Goal: Information Seeking & Learning: Learn about a topic

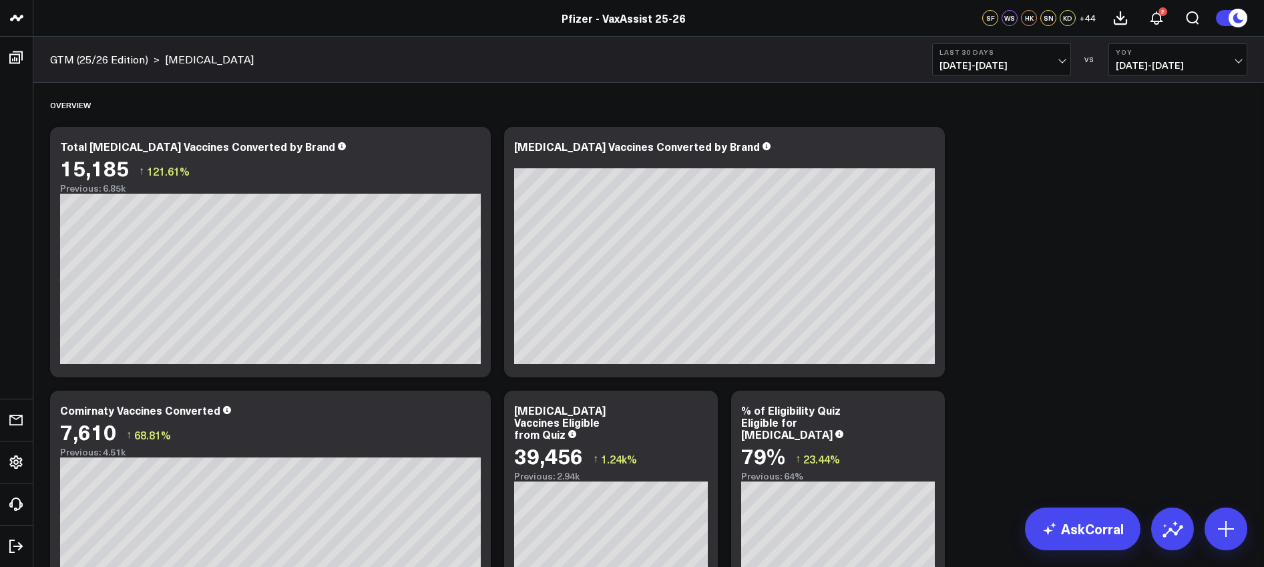
click at [1200, 63] on span "[DATE] - [DATE]" at bounding box center [1178, 65] width 124 height 11
click at [1067, 93] on div "Overview" at bounding box center [649, 104] width 1198 height 31
click at [986, 55] on b "Last 30 Days" at bounding box center [1002, 52] width 124 height 8
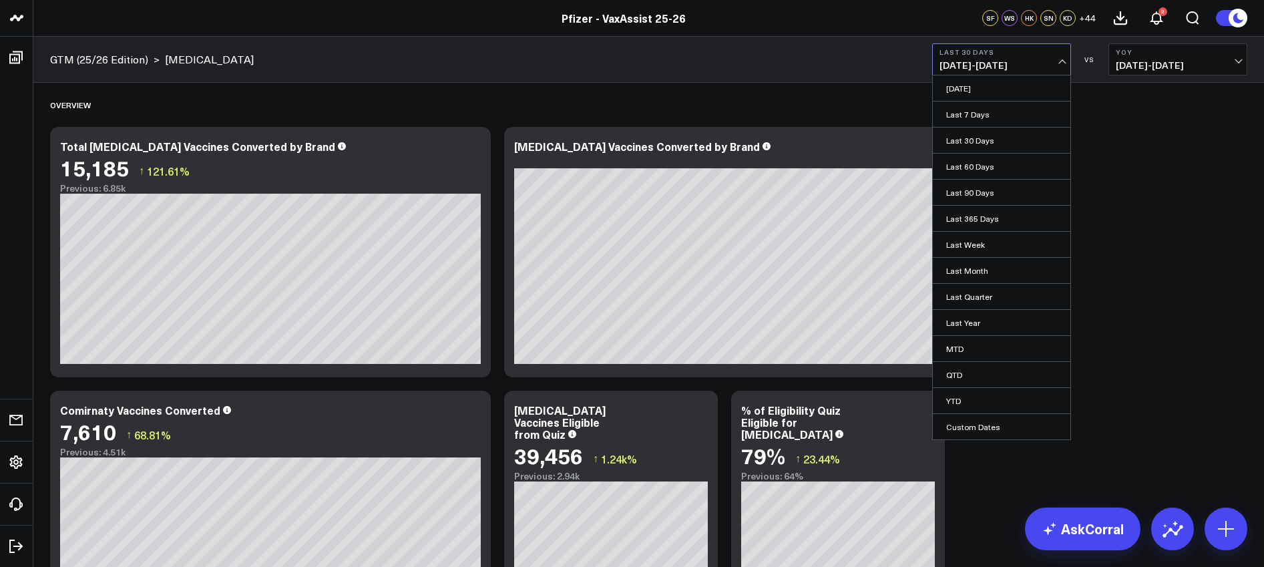
click at [989, 344] on link "MTD" at bounding box center [1002, 348] width 138 height 25
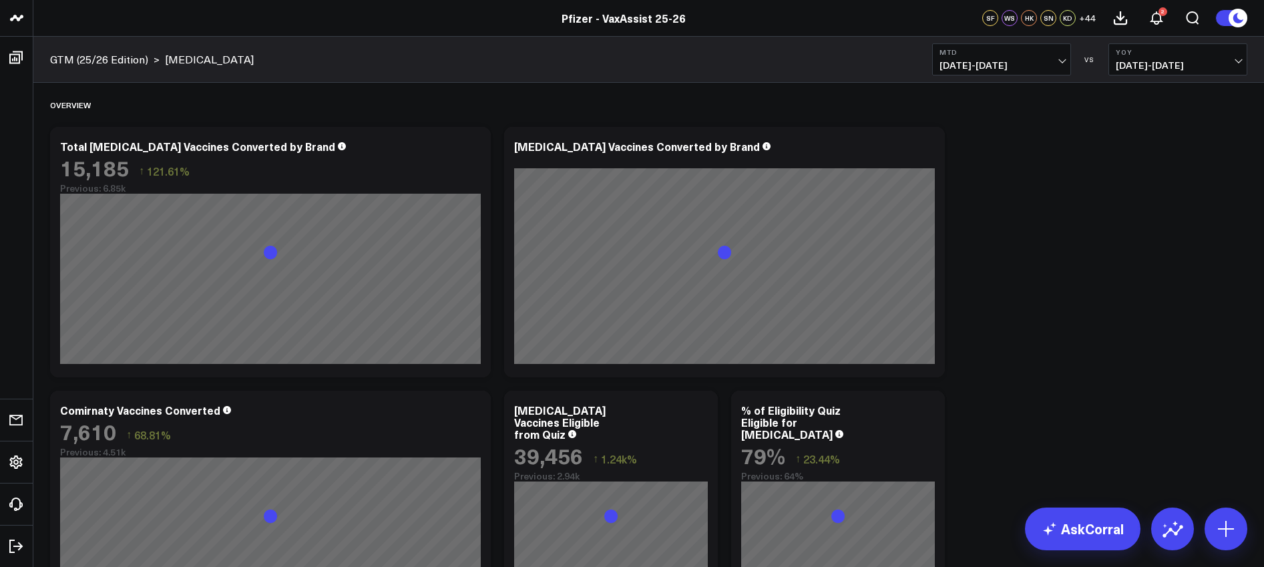
click at [977, 71] on button "MTD 09/01/25 - 09/10/25" at bounding box center [1001, 59] width 139 height 32
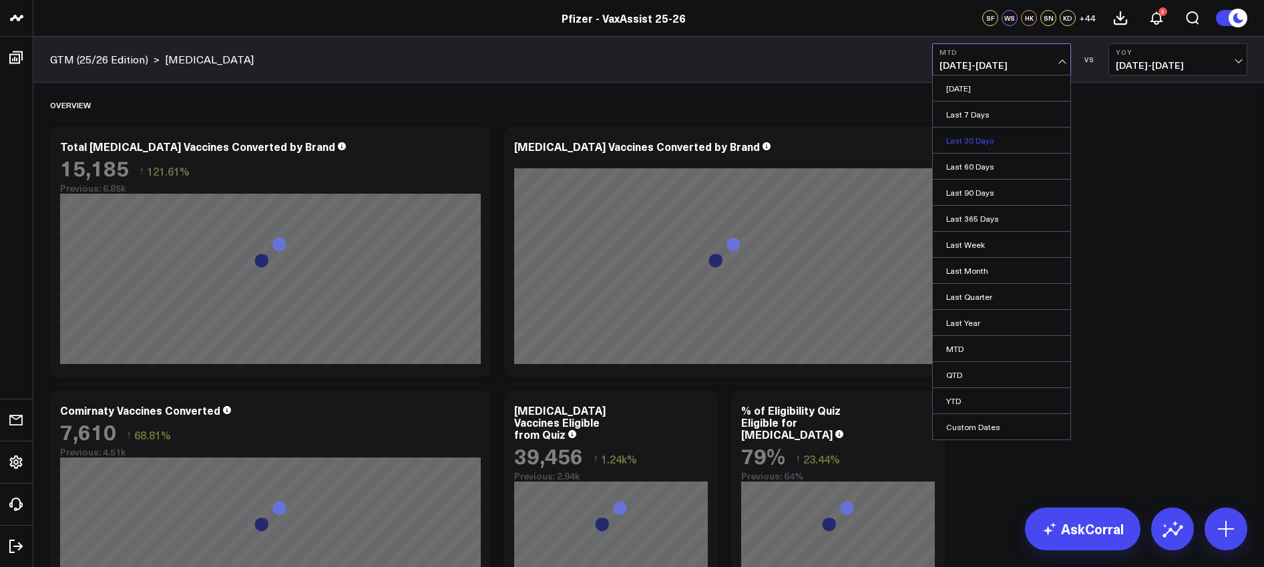
click at [965, 141] on link "Last 30 Days" at bounding box center [1002, 140] width 138 height 25
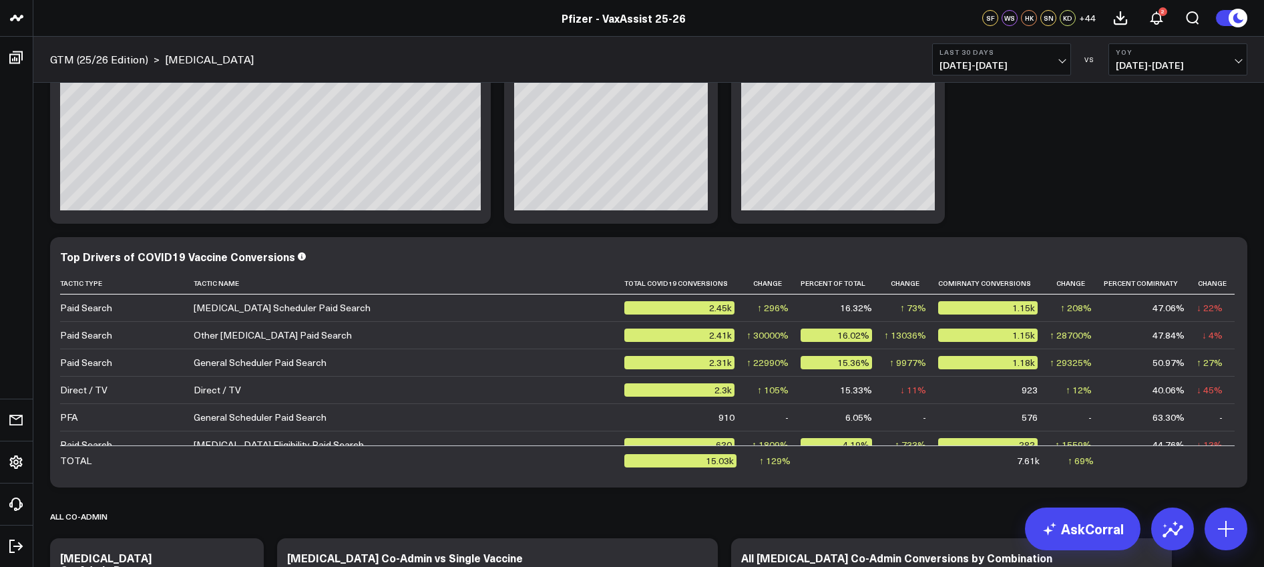
scroll to position [444, 0]
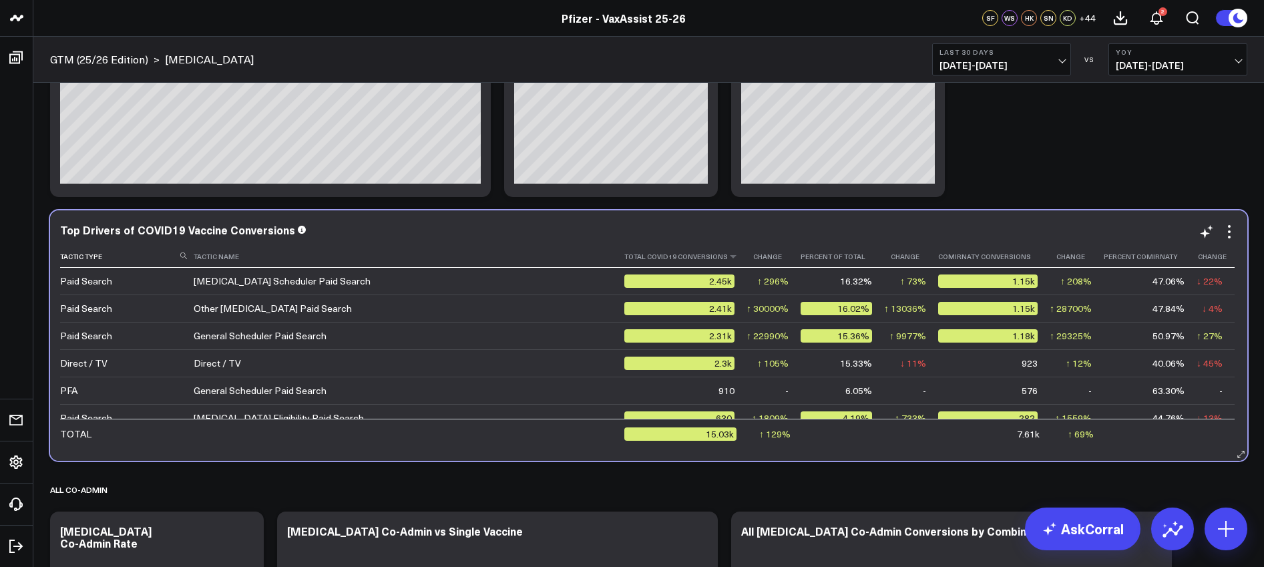
click at [693, 263] on th "Total Covid19 Conversions" at bounding box center [685, 257] width 122 height 22
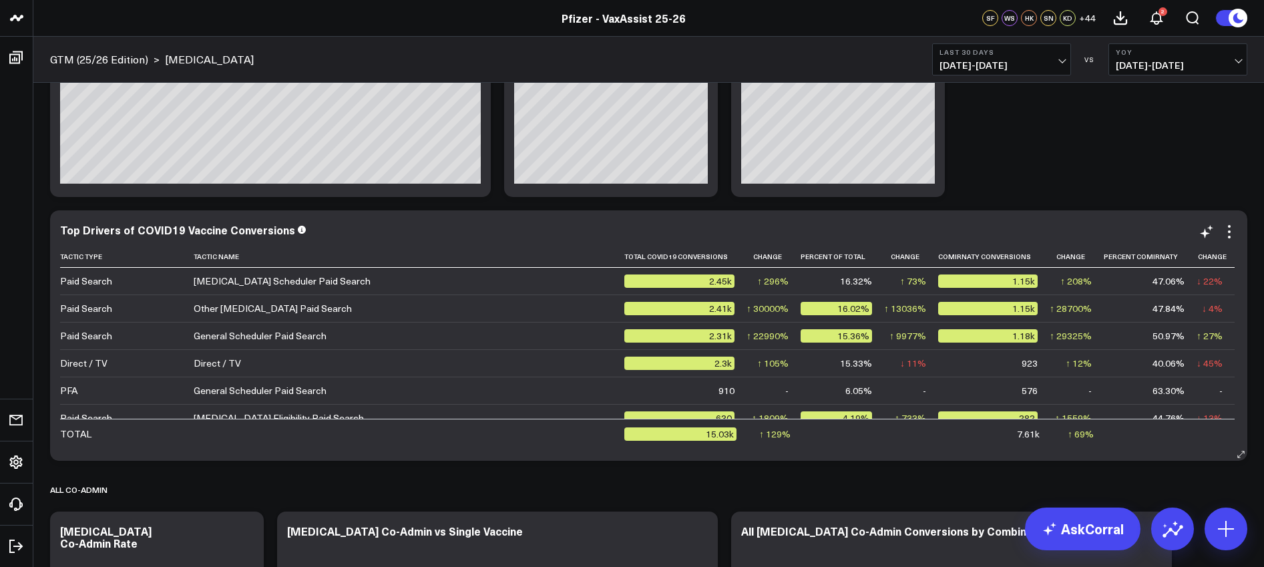
scroll to position [433, 0]
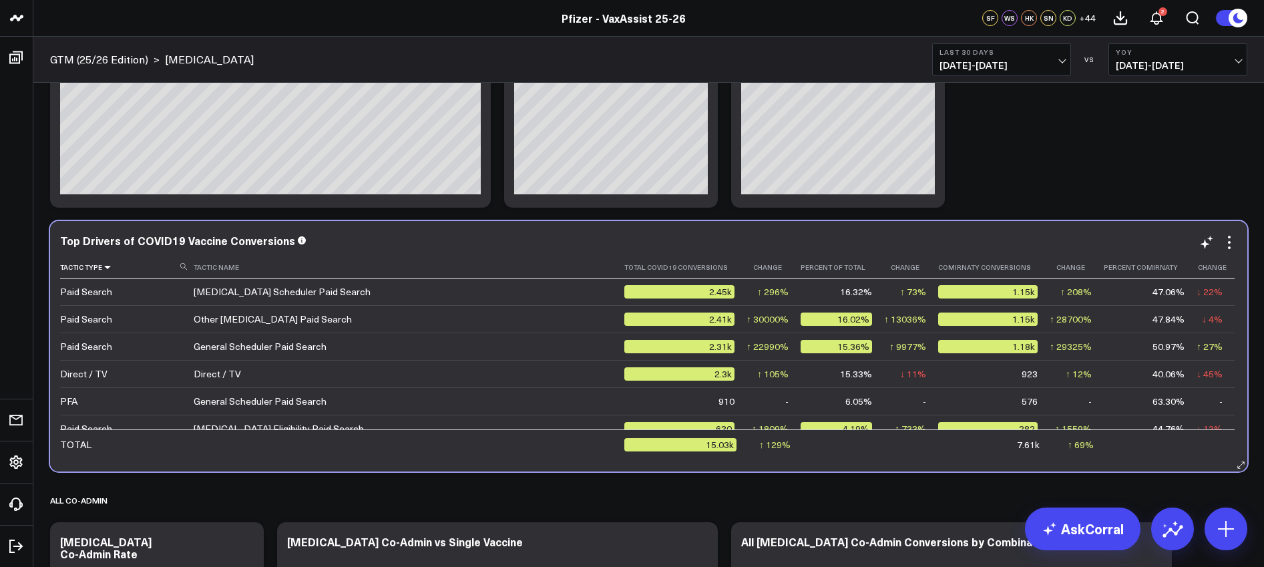
click at [107, 268] on icon at bounding box center [107, 267] width 11 height 8
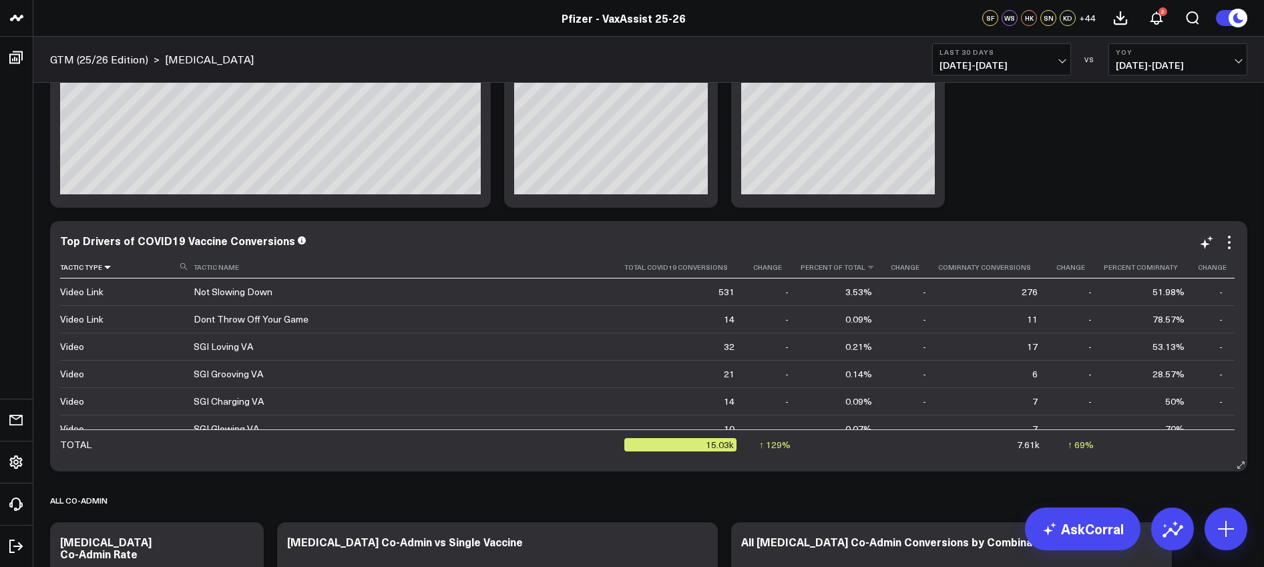
click at [871, 275] on th "Percent Of Total" at bounding box center [842, 267] width 83 height 22
click at [862, 266] on th "Percent Of Total" at bounding box center [842, 267] width 83 height 22
click at [866, 268] on icon at bounding box center [871, 267] width 11 height 8
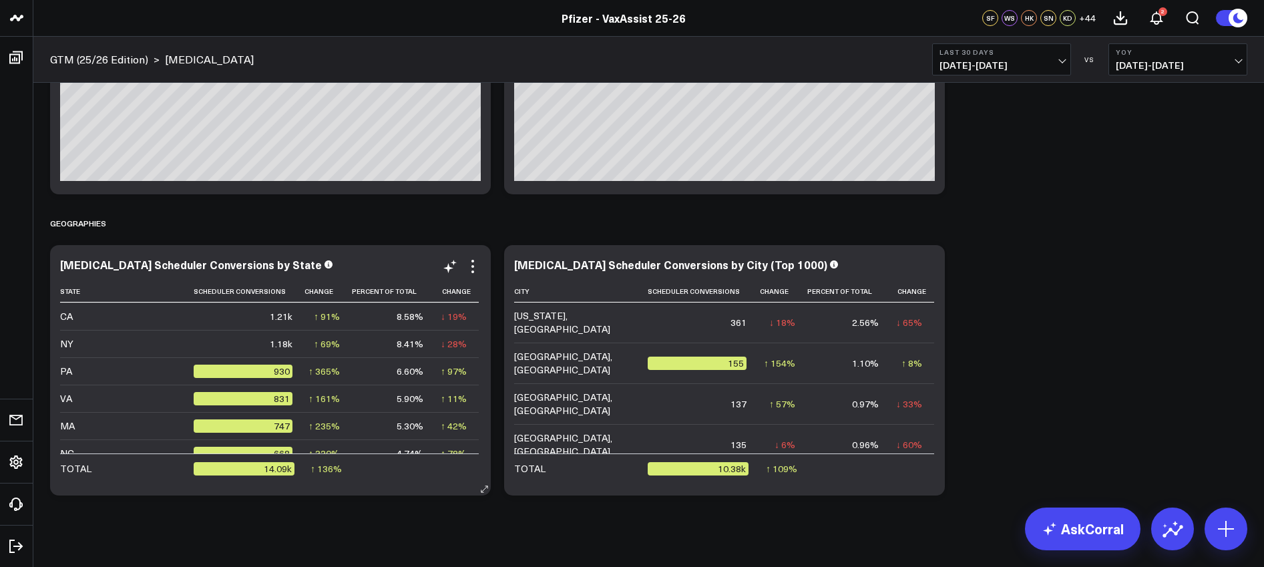
scroll to position [0, 0]
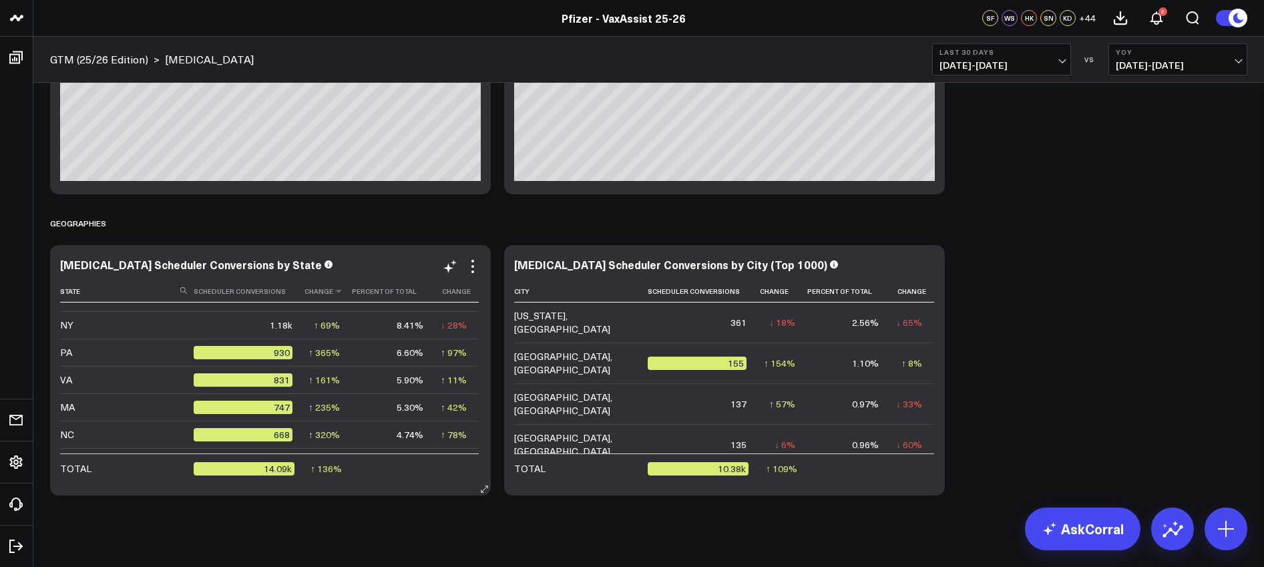
click at [326, 293] on th "Change" at bounding box center [328, 292] width 47 height 22
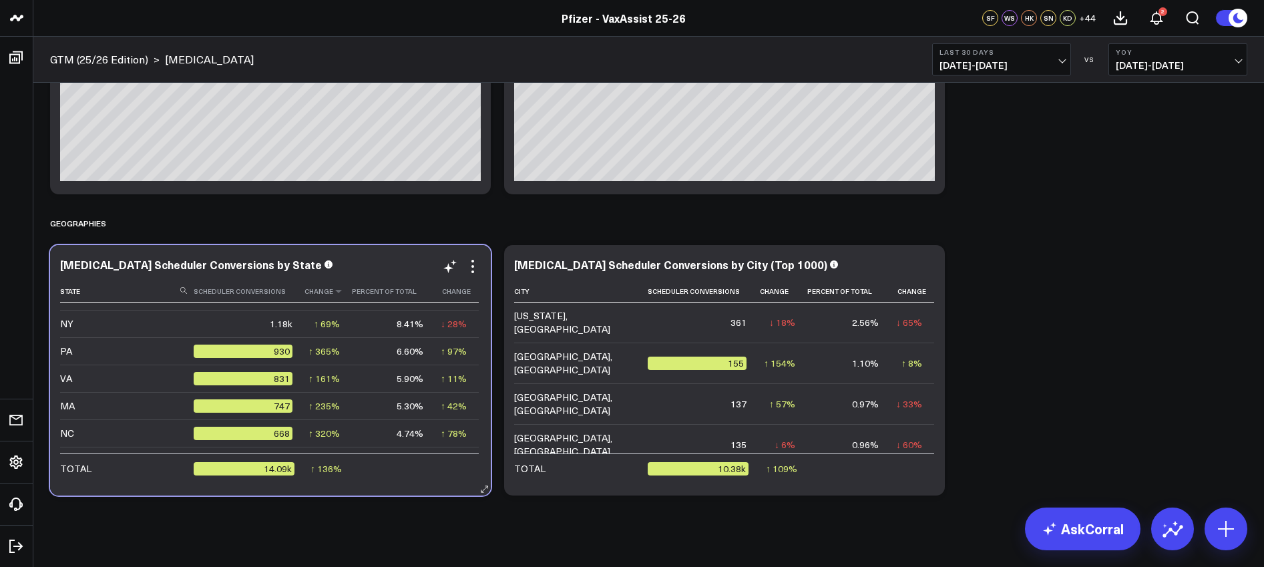
scroll to position [43, 0]
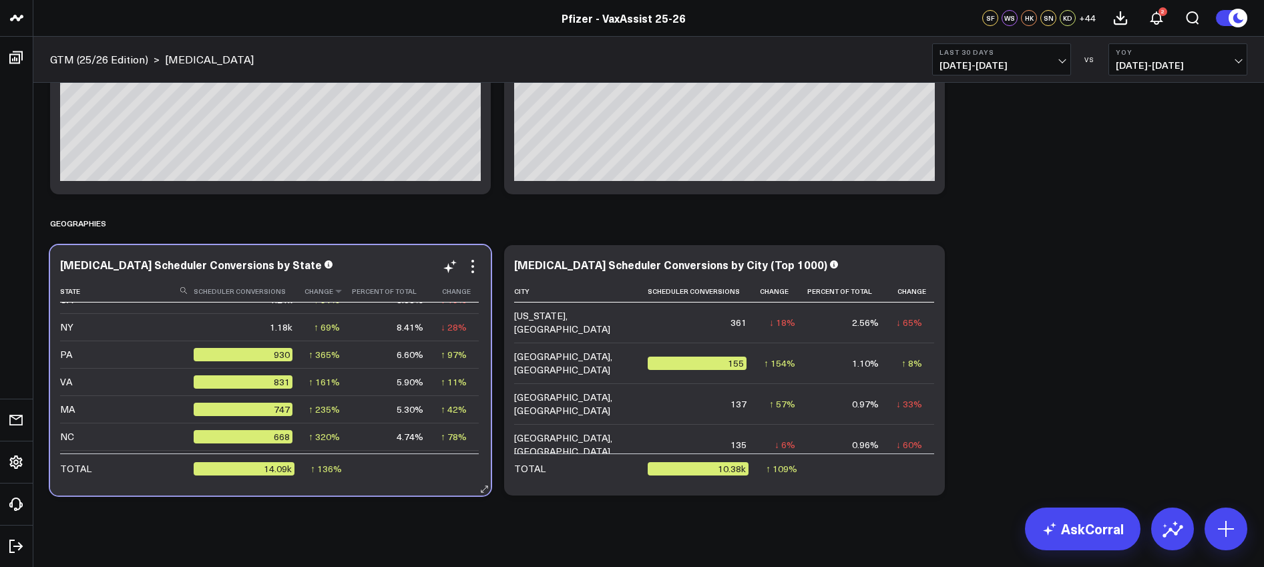
click at [323, 295] on th "Change" at bounding box center [328, 292] width 47 height 22
click at [319, 300] on th "Change" at bounding box center [327, 292] width 47 height 22
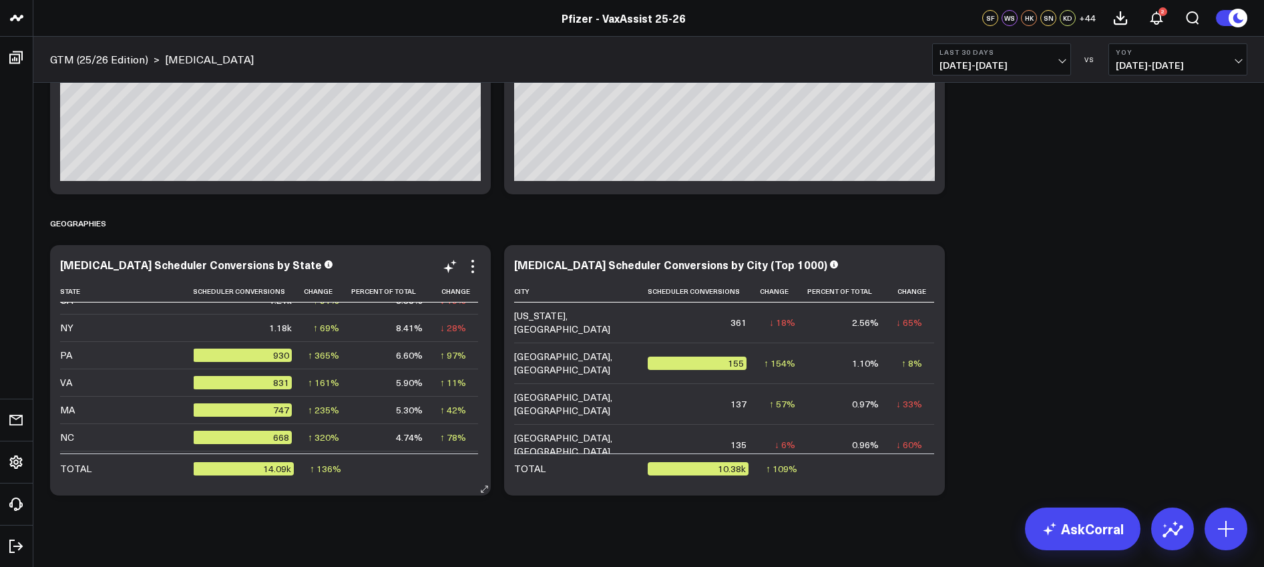
scroll to position [0, 2]
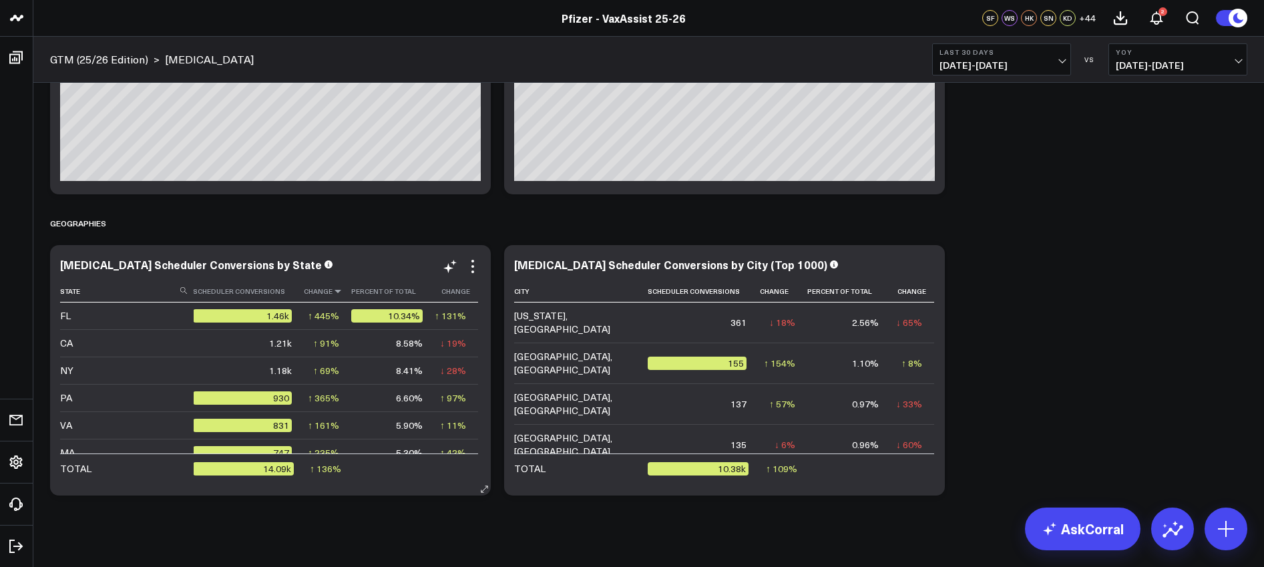
click at [333, 293] on icon at bounding box center [338, 291] width 11 height 8
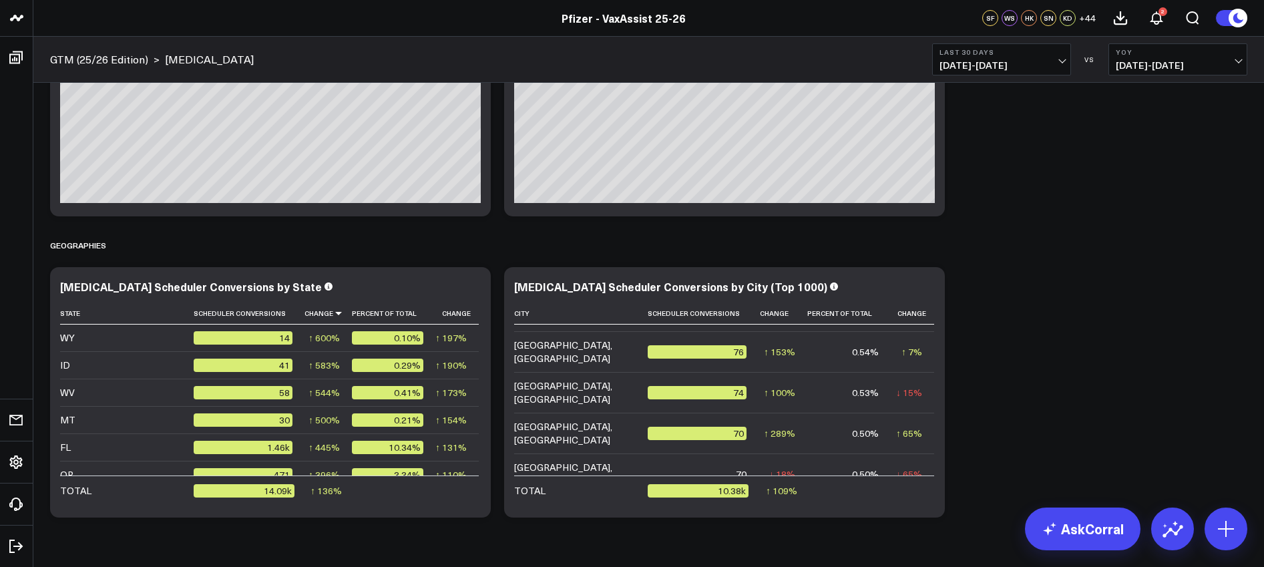
scroll to position [1592, 0]
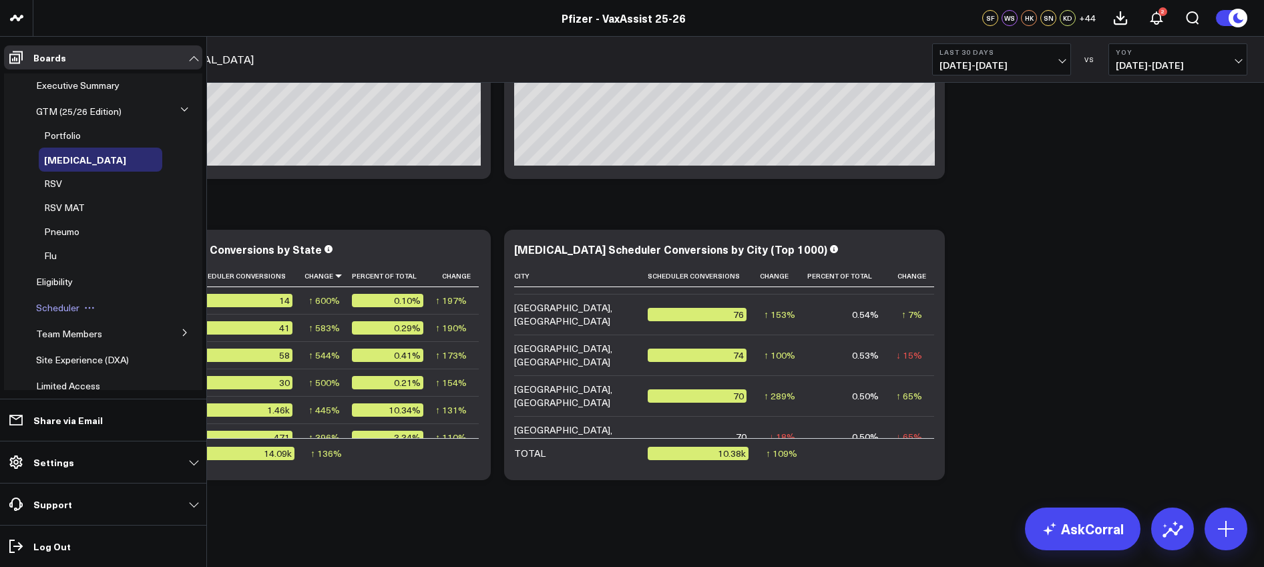
click at [63, 311] on span "Scheduler" at bounding box center [57, 307] width 43 height 13
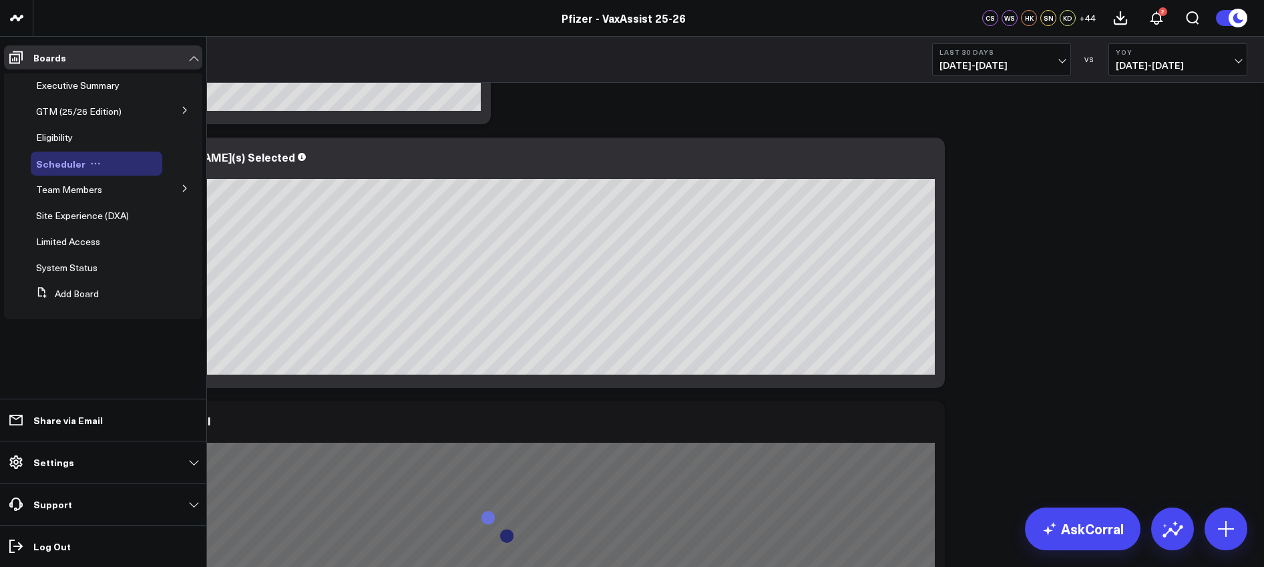
scroll to position [780, 0]
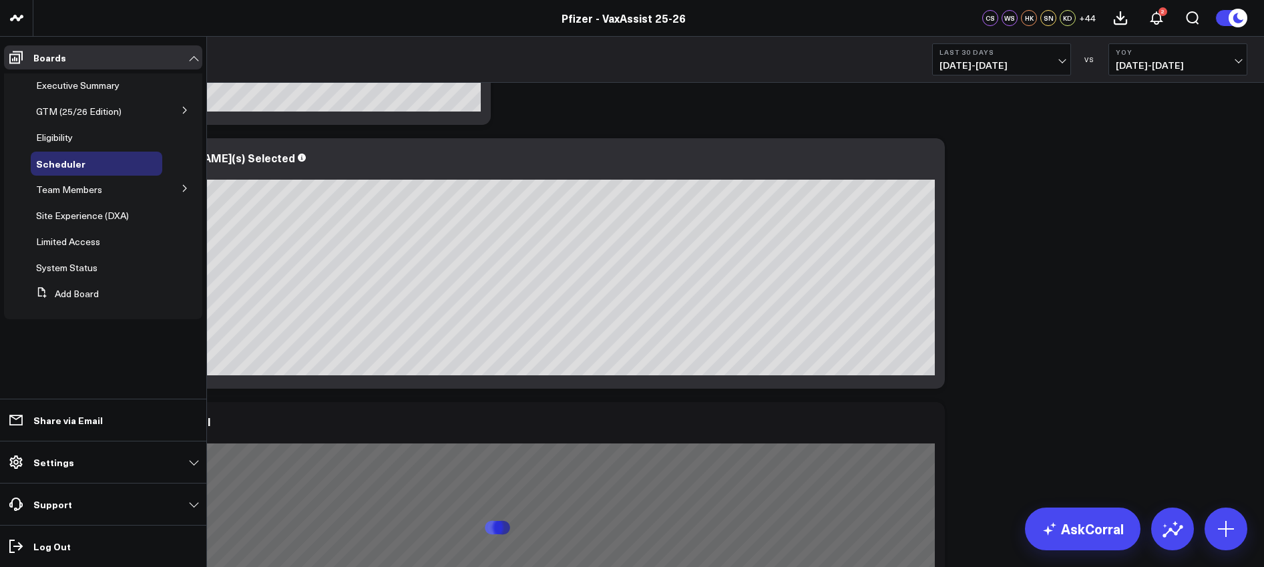
click at [59, 138] on span "Eligibility" at bounding box center [54, 137] width 37 height 13
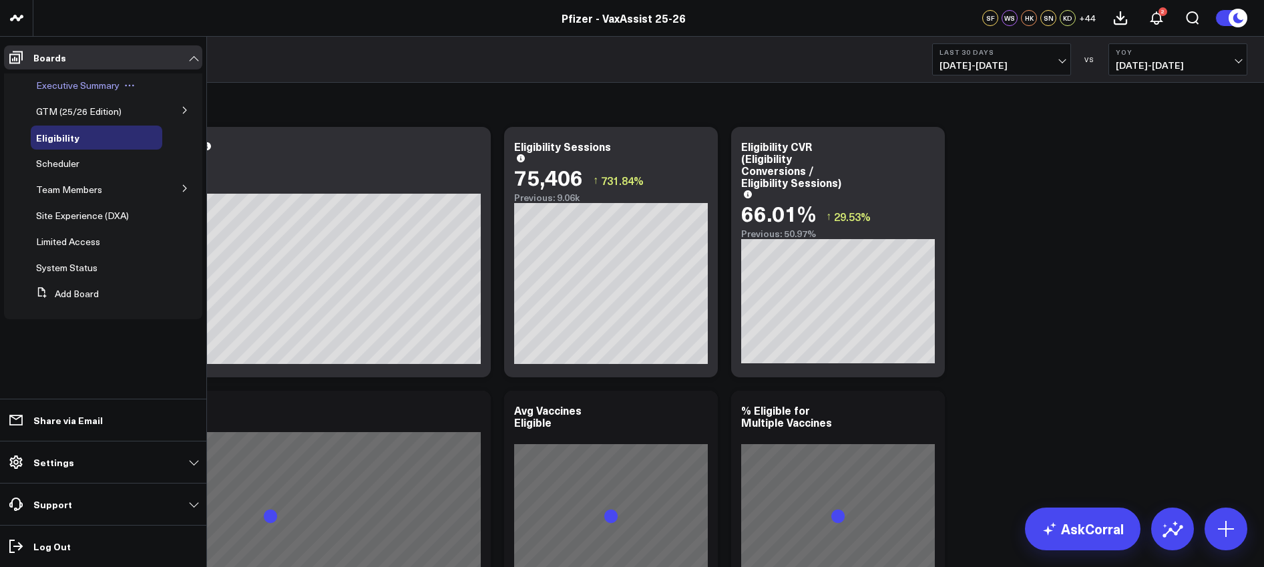
click at [53, 87] on span "Executive Summary" at bounding box center [77, 85] width 83 height 13
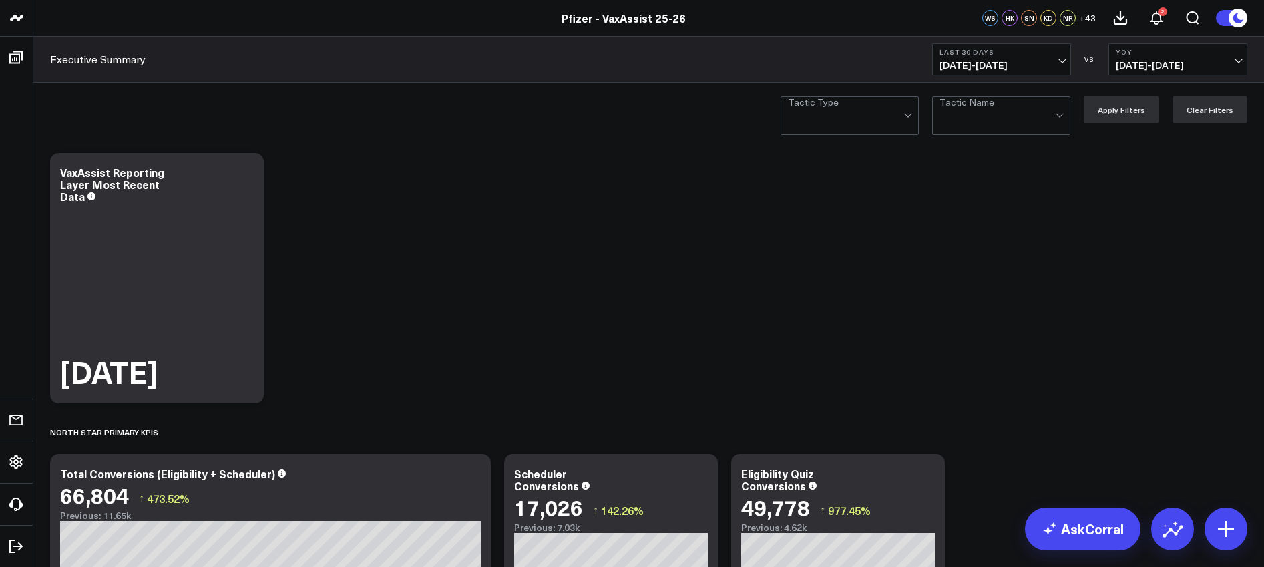
click at [893, 112] on div at bounding box center [846, 121] width 116 height 27
click at [894, 112] on div at bounding box center [846, 121] width 116 height 27
drag, startPoint x: 884, startPoint y: 112, endPoint x: 896, endPoint y: 122, distance: 15.1
click at [886, 112] on div at bounding box center [846, 121] width 116 height 27
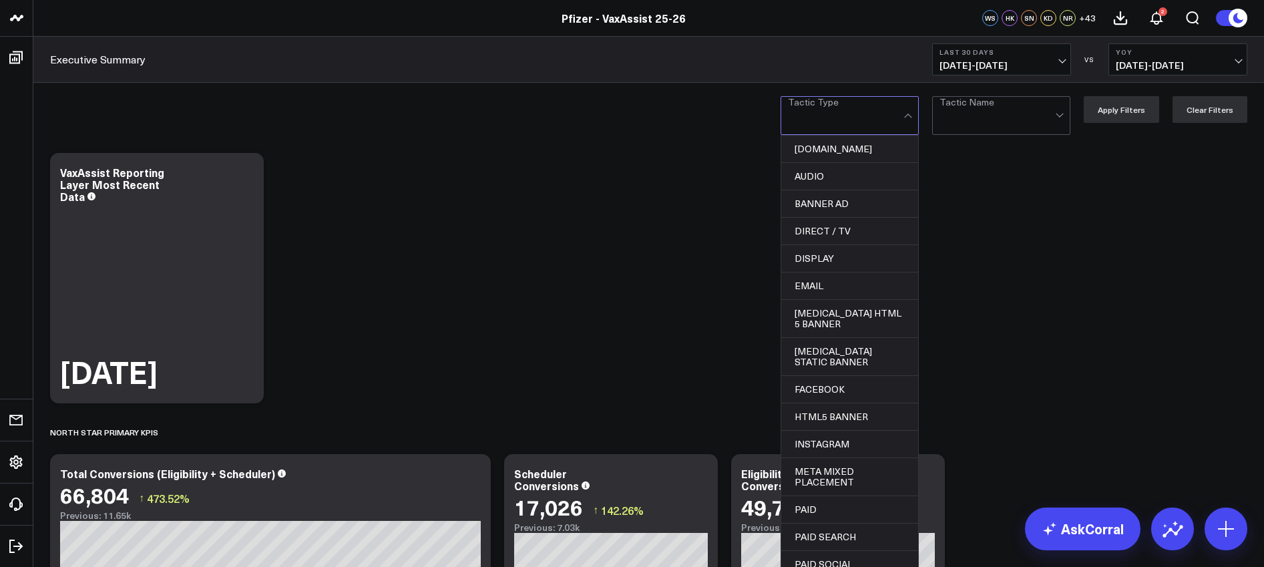
scroll to position [647, 0]
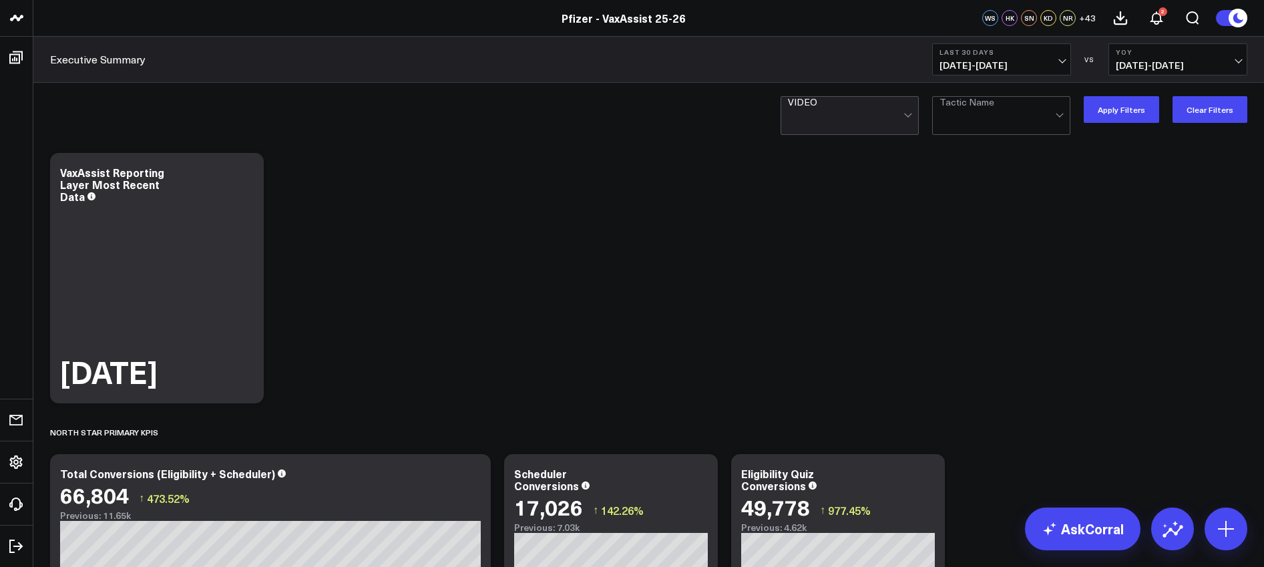
click at [1046, 118] on div at bounding box center [998, 121] width 116 height 27
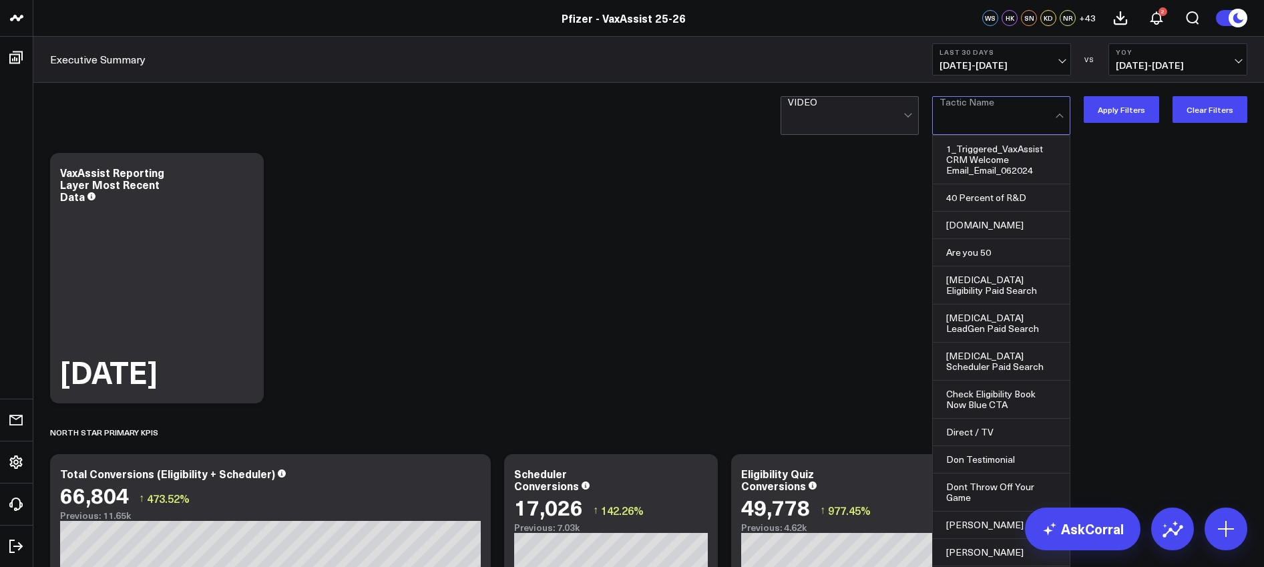
scroll to position [399, 0]
click at [1112, 104] on button "Apply Filters" at bounding box center [1121, 109] width 75 height 27
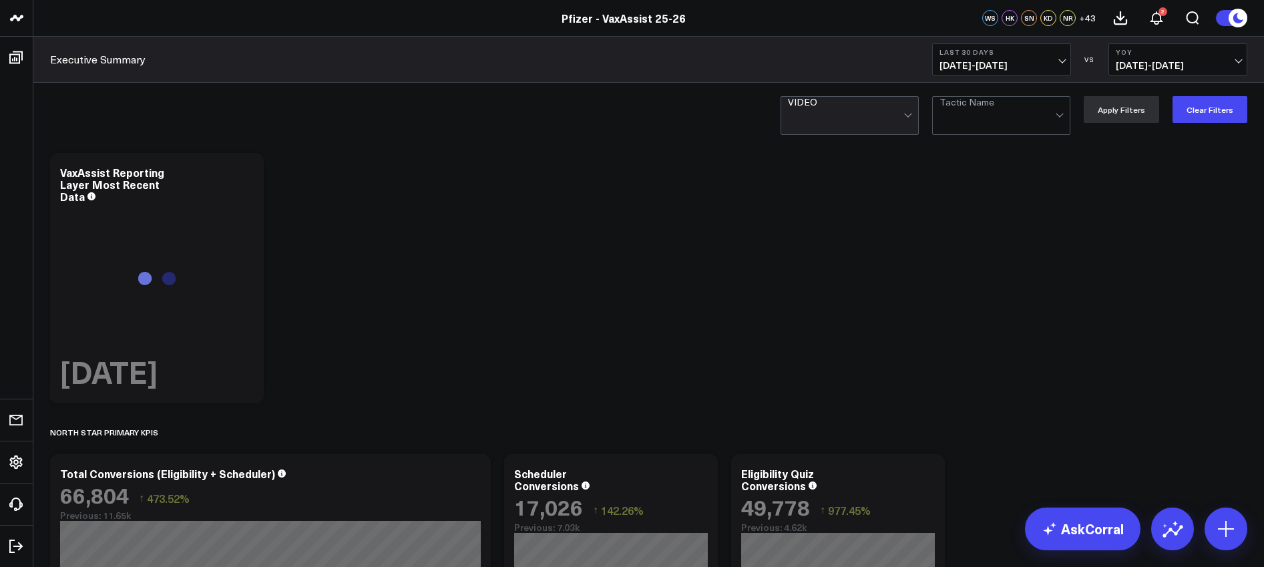
click at [842, 108] on div at bounding box center [846, 121] width 116 height 27
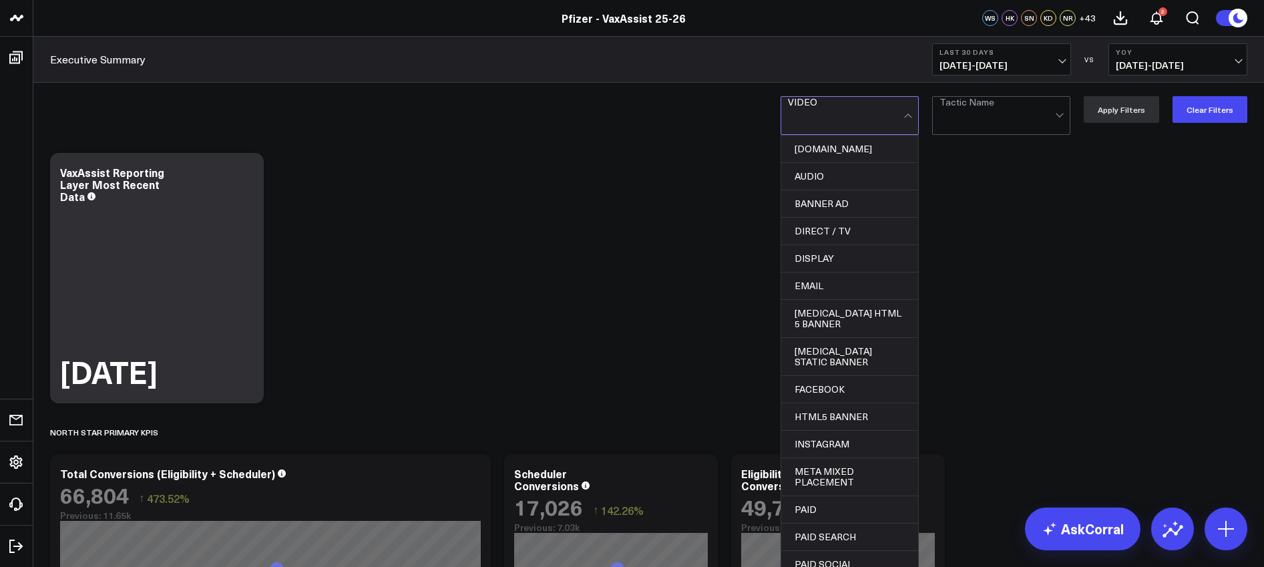
scroll to position [601, 0]
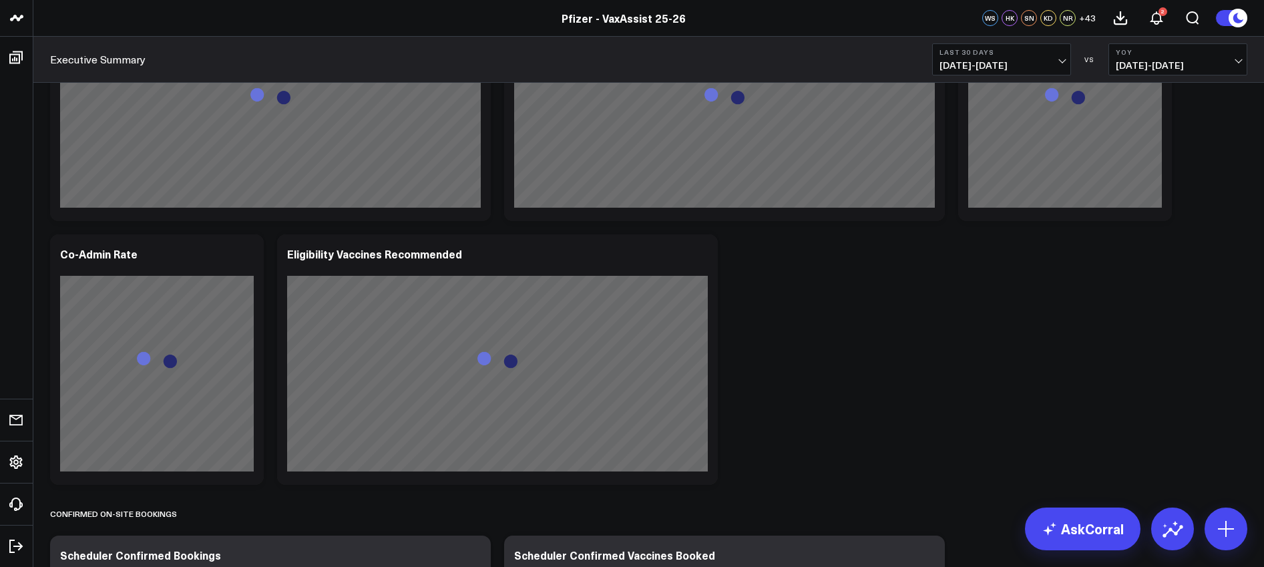
scroll to position [0, 0]
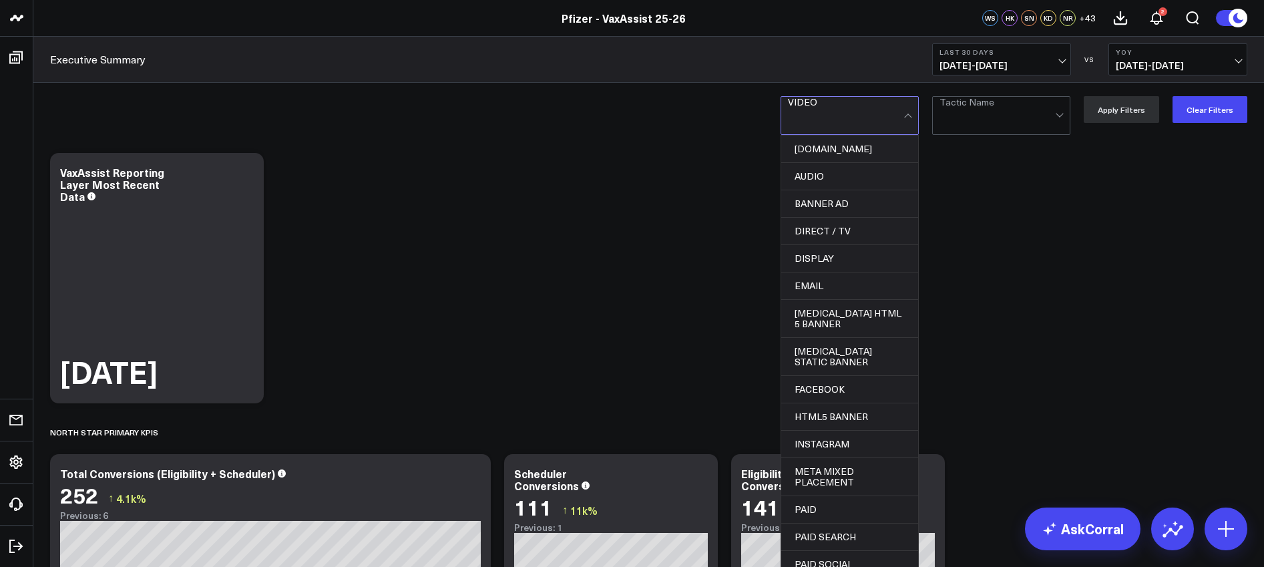
click at [912, 106] on div at bounding box center [909, 115] width 11 height 37
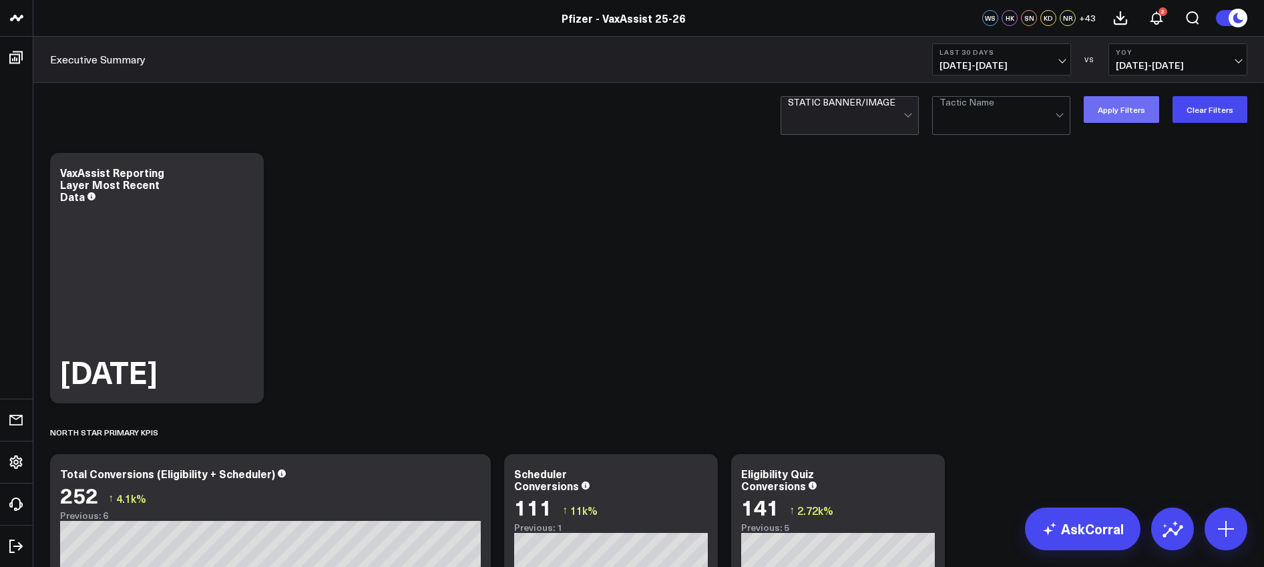
click at [1133, 115] on button "Apply Filters" at bounding box center [1121, 109] width 75 height 27
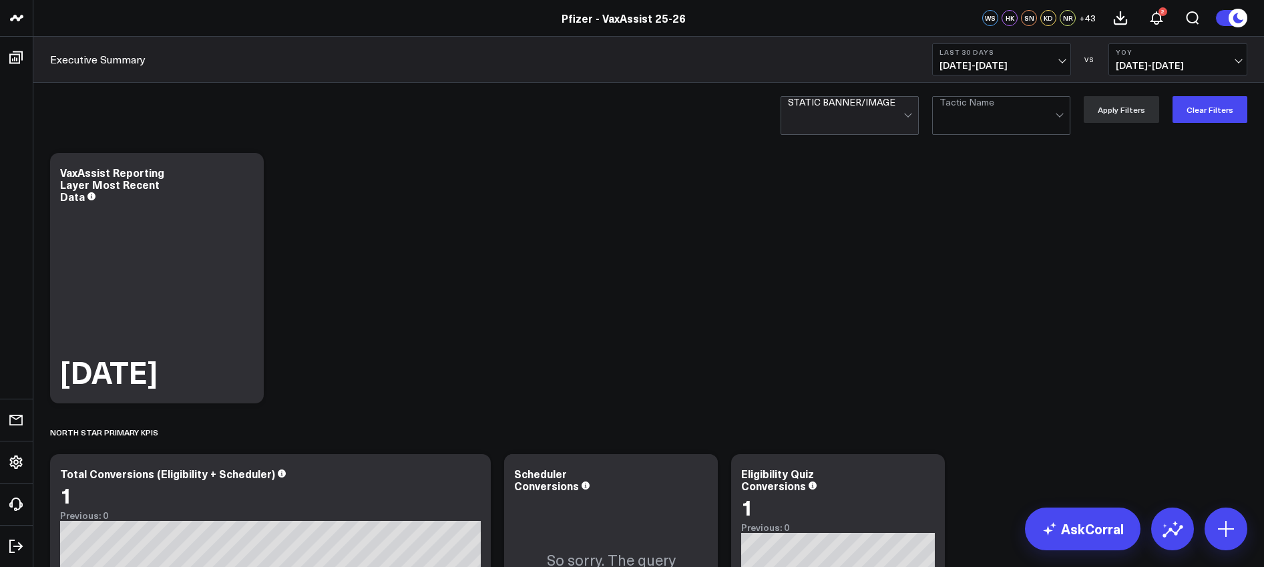
click at [877, 118] on div at bounding box center [846, 121] width 116 height 27
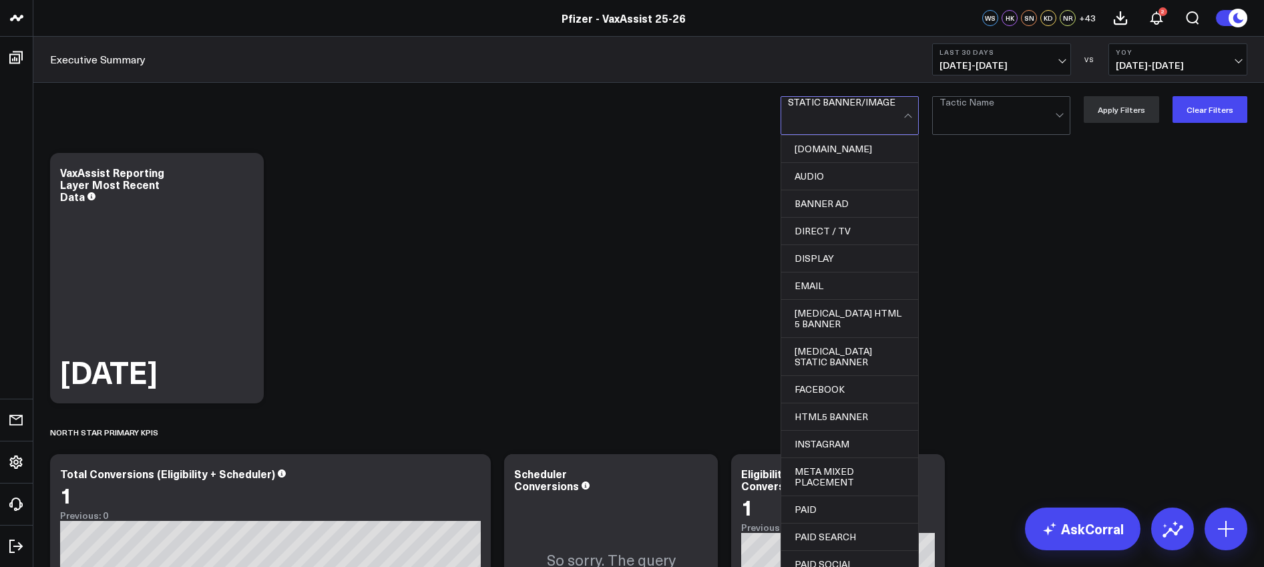
scroll to position [457, 0]
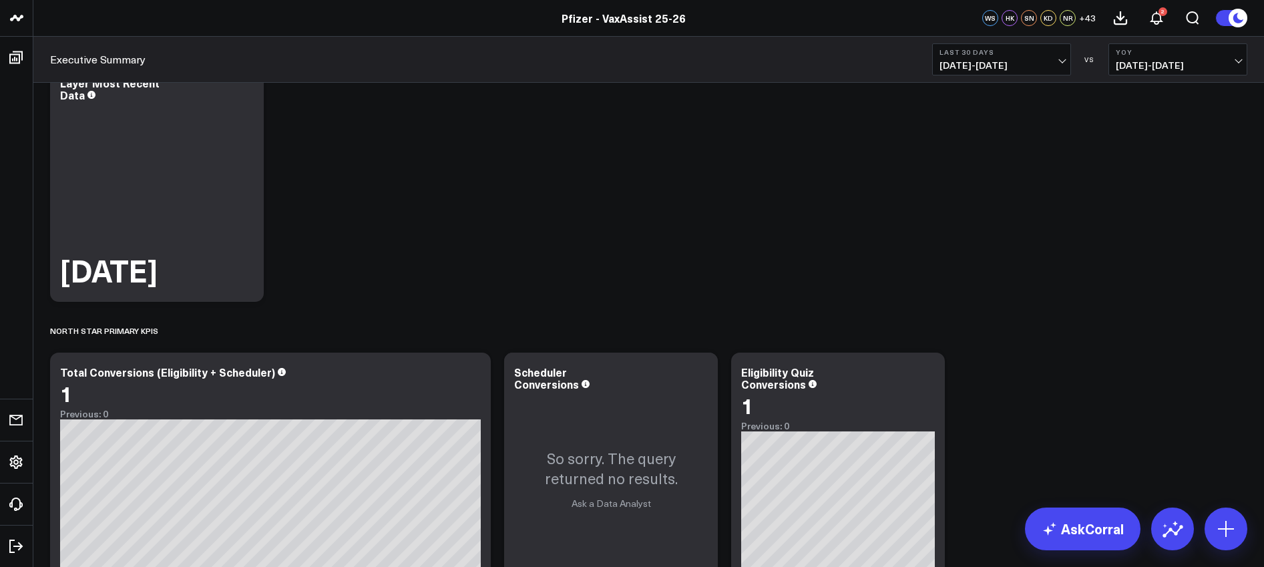
scroll to position [65, 0]
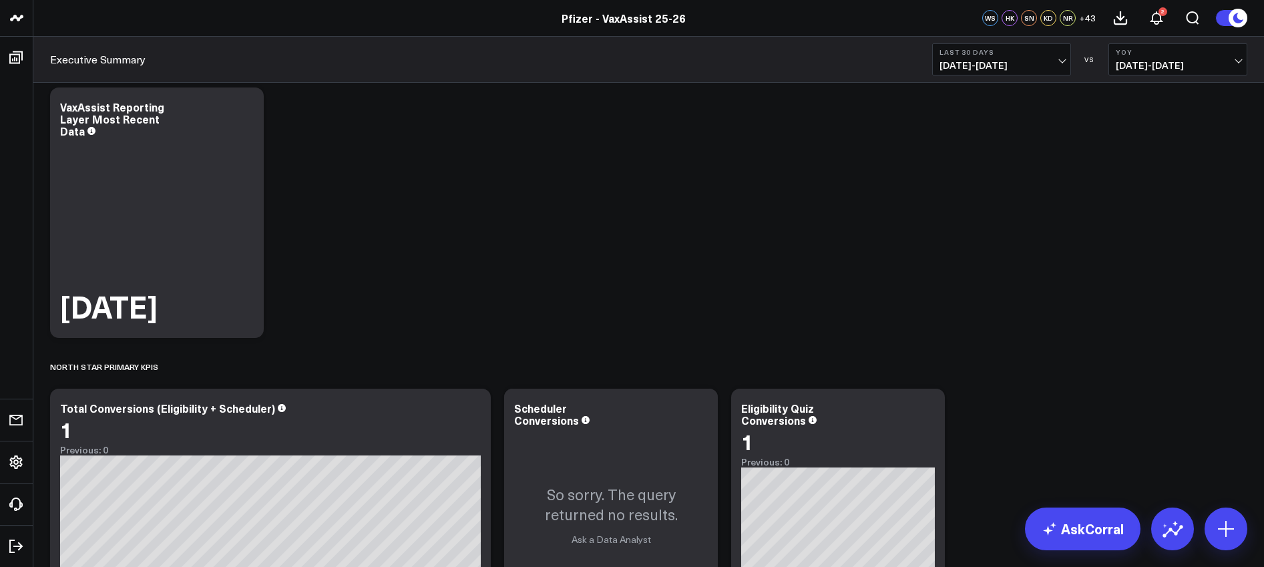
click at [958, 71] on button "Last 30 Days 08/12/25 - 09/10/25" at bounding box center [1001, 59] width 139 height 32
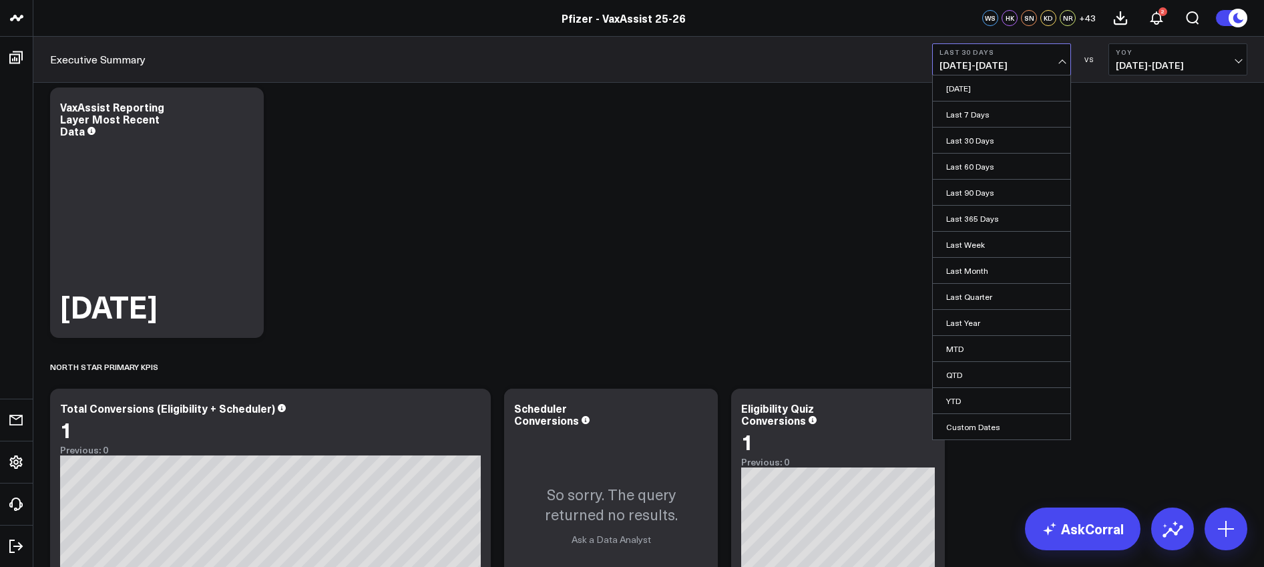
drag, startPoint x: 799, startPoint y: 81, endPoint x: 809, endPoint y: 112, distance: 33.2
click at [798, 81] on div "Executive Summary Last 30 Days 08/12/25 - 09/10/25 Yesterday Last 7 Days Last 3…" at bounding box center [648, 60] width 1231 height 46
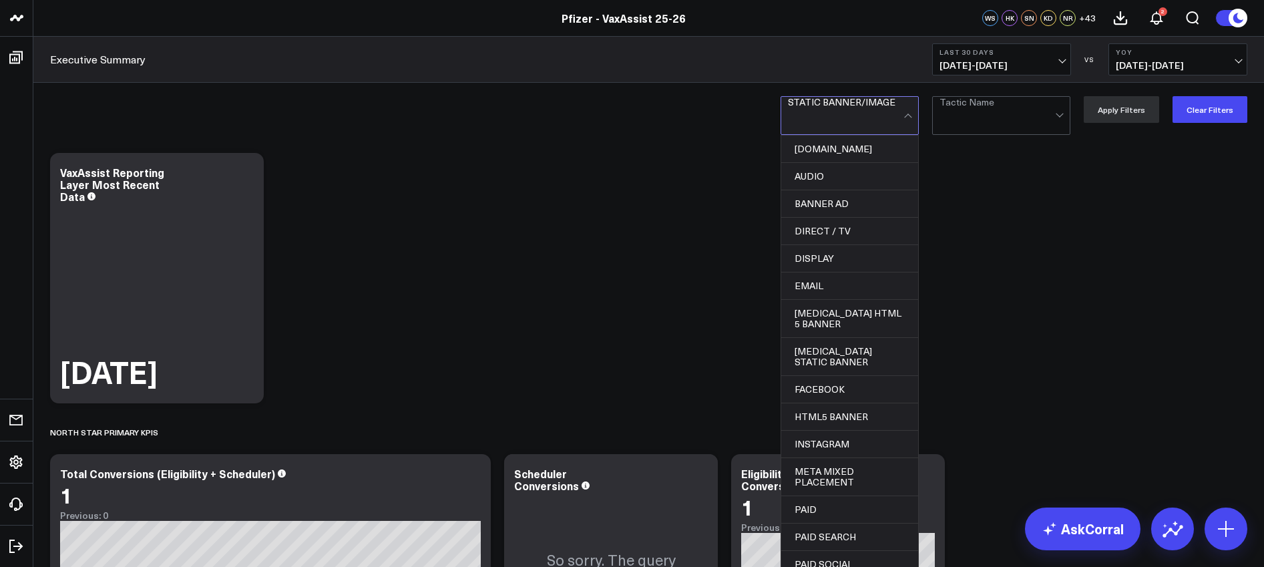
scroll to position [457, 0]
click at [844, 109] on div at bounding box center [846, 121] width 116 height 27
click at [840, 551] on div "PAID SOCIAL" at bounding box center [849, 564] width 137 height 27
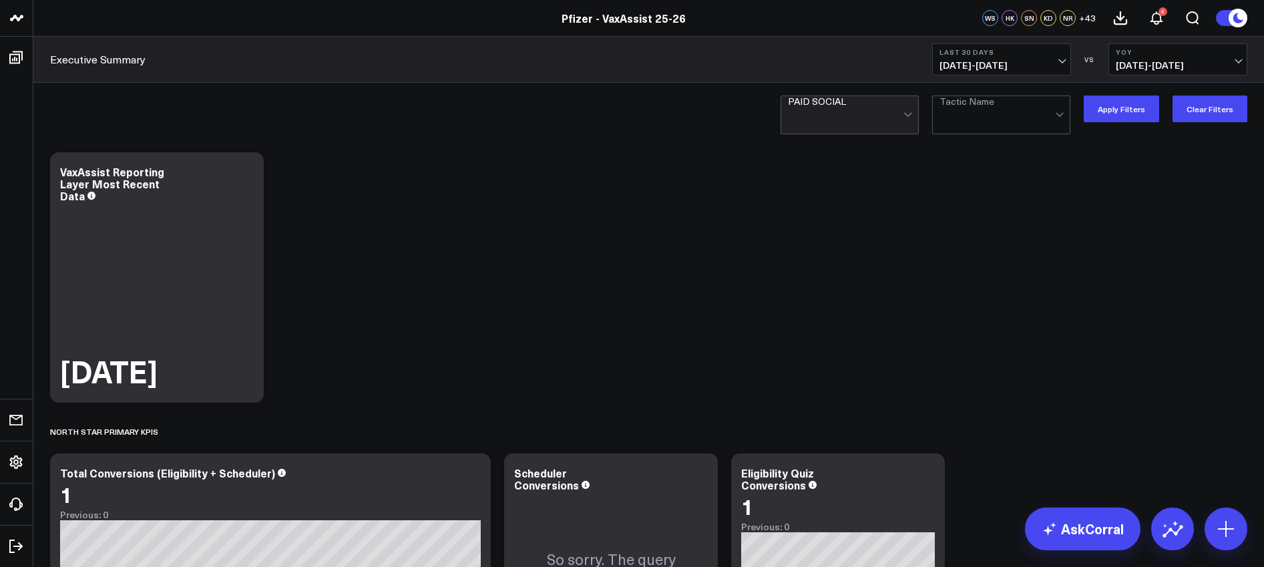
scroll to position [0, 0]
click at [1141, 119] on button "Apply Filters" at bounding box center [1121, 109] width 75 height 27
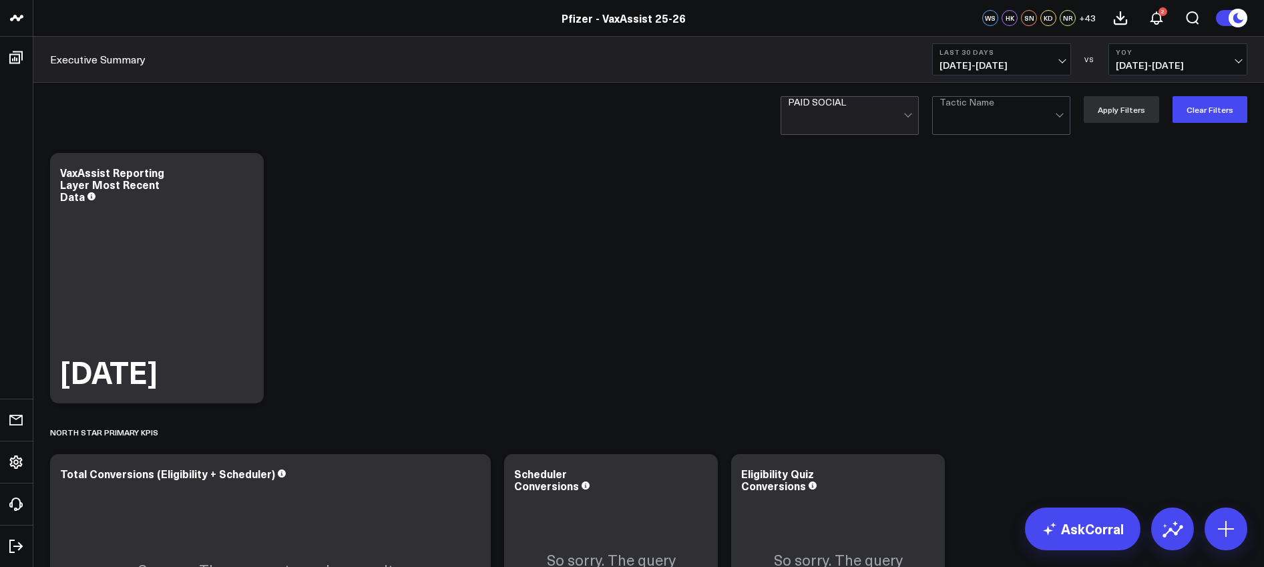
click at [826, 113] on div at bounding box center [846, 121] width 116 height 27
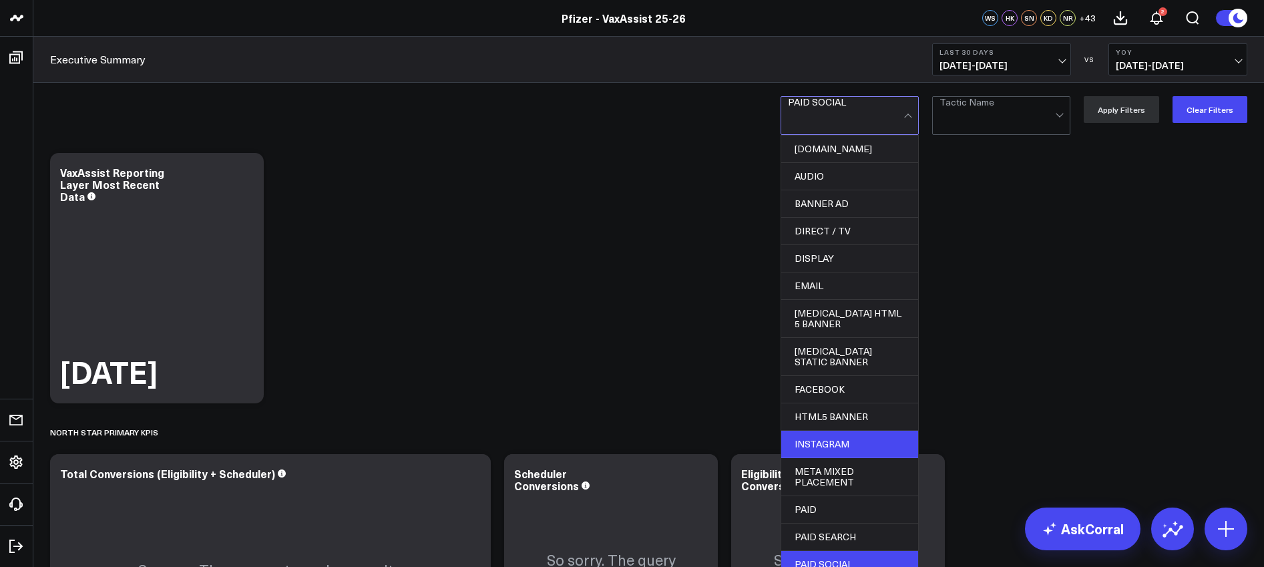
scroll to position [192, 0]
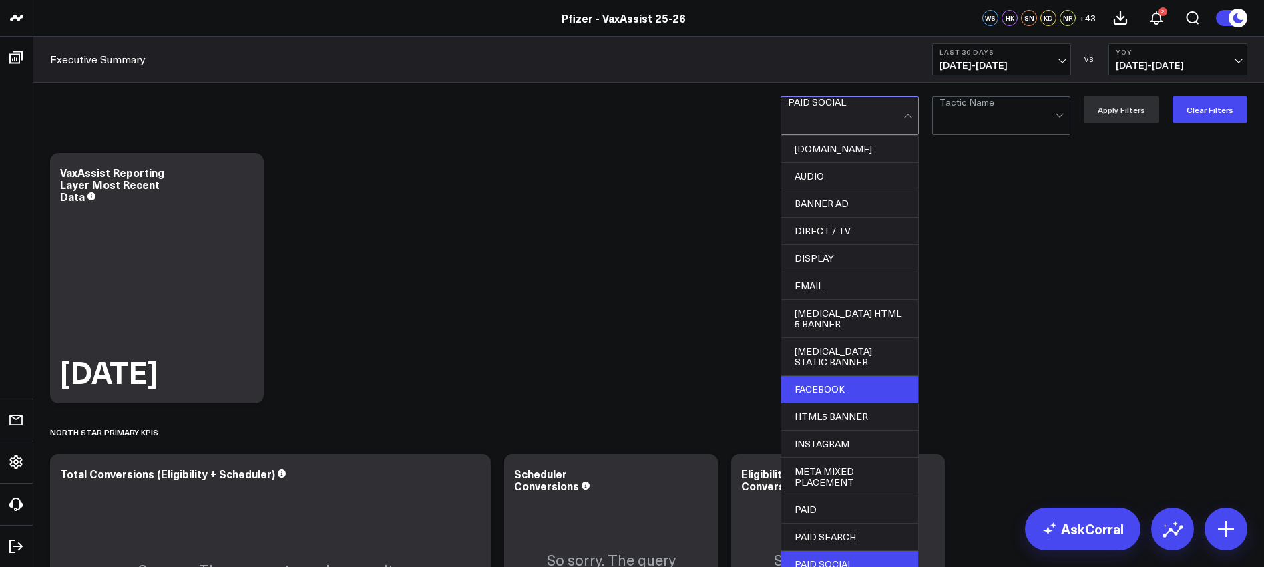
click at [803, 376] on div "FACEBOOK" at bounding box center [849, 389] width 137 height 27
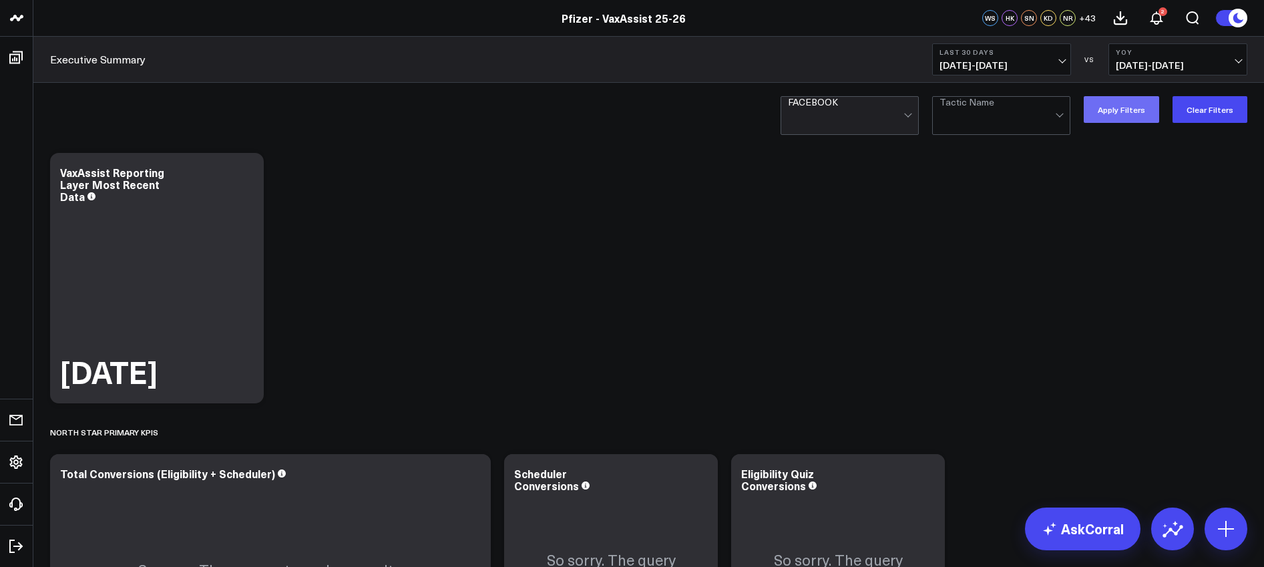
click at [1121, 107] on button "Apply Filters" at bounding box center [1121, 109] width 75 height 27
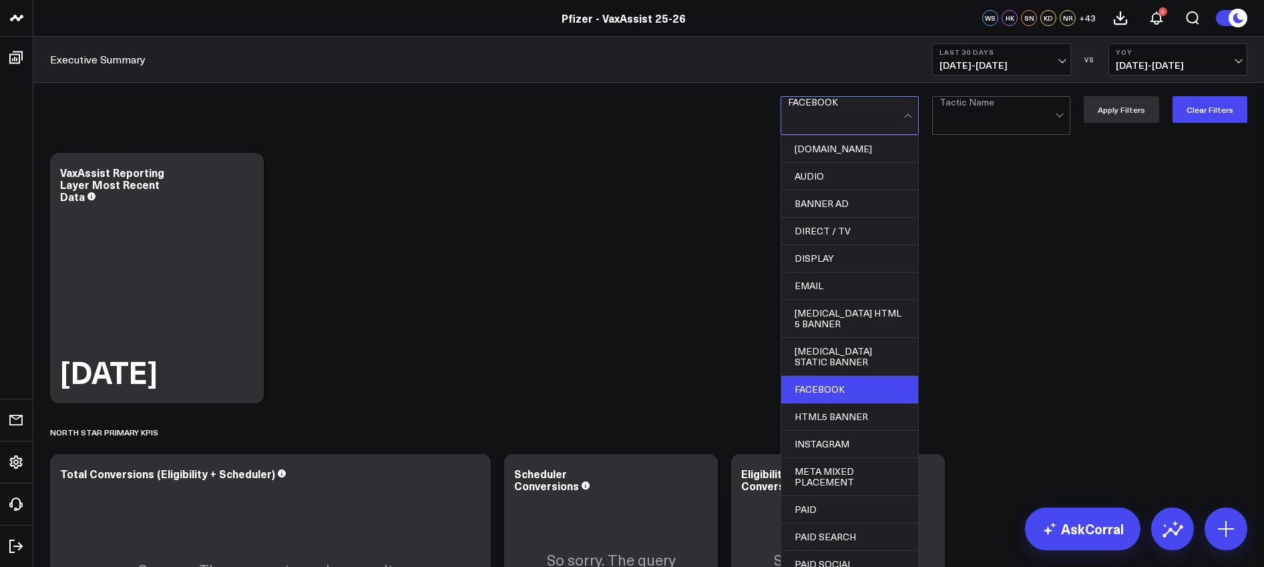
scroll to position [76, 0]
click at [868, 118] on div at bounding box center [846, 121] width 116 height 27
click at [851, 193] on div "BANNER AD" at bounding box center [849, 203] width 137 height 27
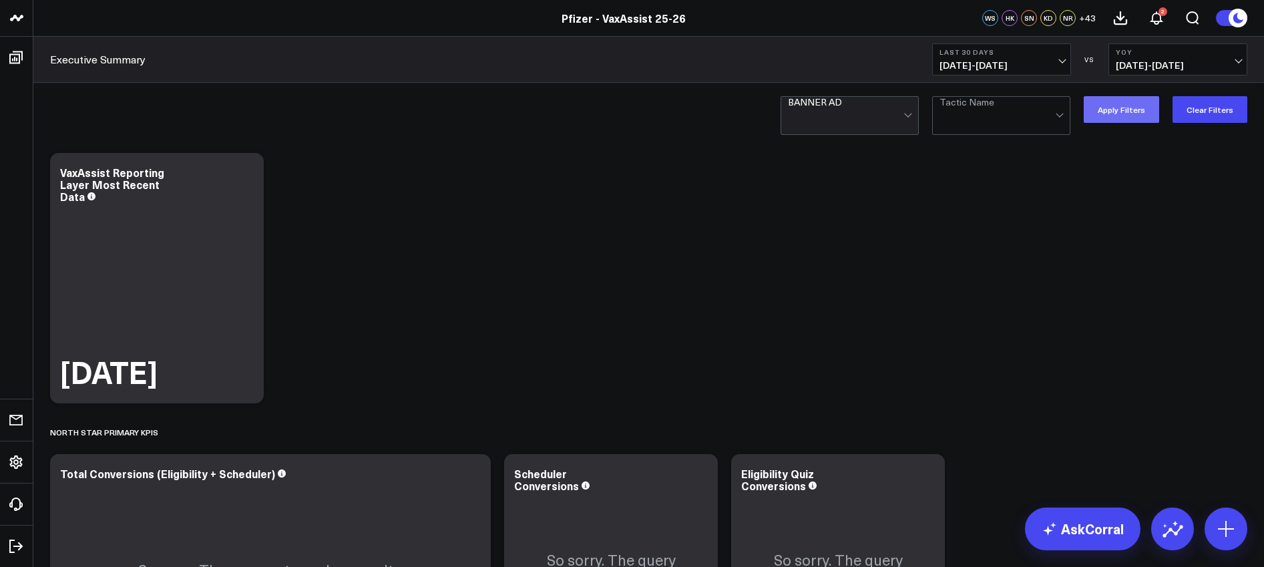
click at [1112, 112] on button "Apply Filters" at bounding box center [1121, 109] width 75 height 27
click at [882, 108] on div at bounding box center [846, 121] width 116 height 27
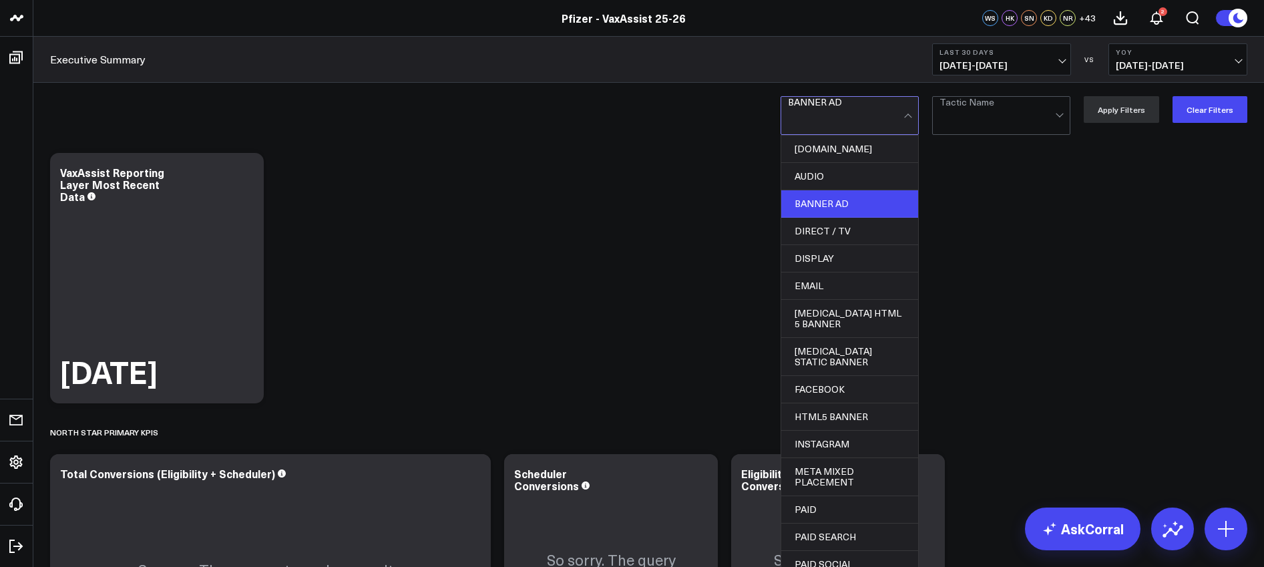
scroll to position [3, 0]
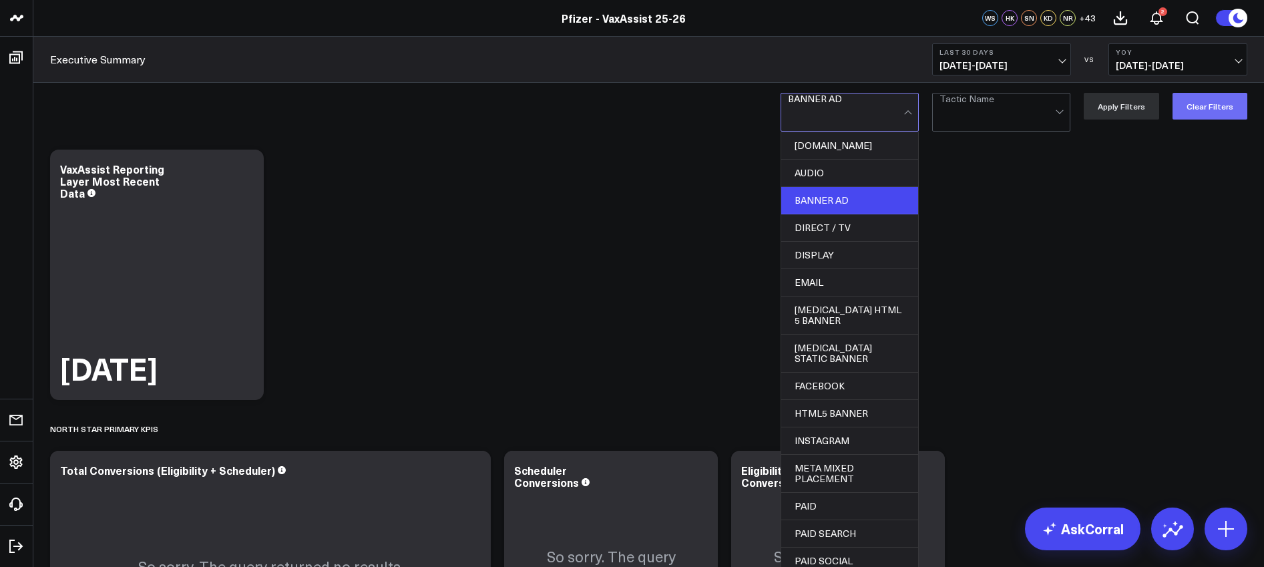
click at [1188, 115] on button "Clear Filters" at bounding box center [1210, 106] width 75 height 27
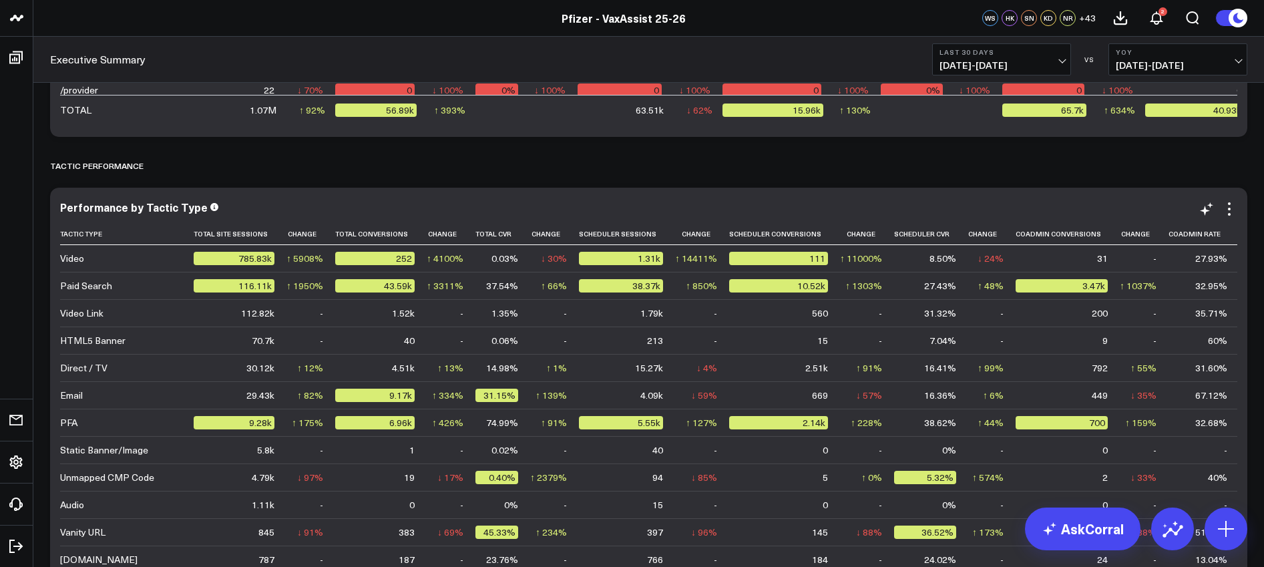
scroll to position [2755, 0]
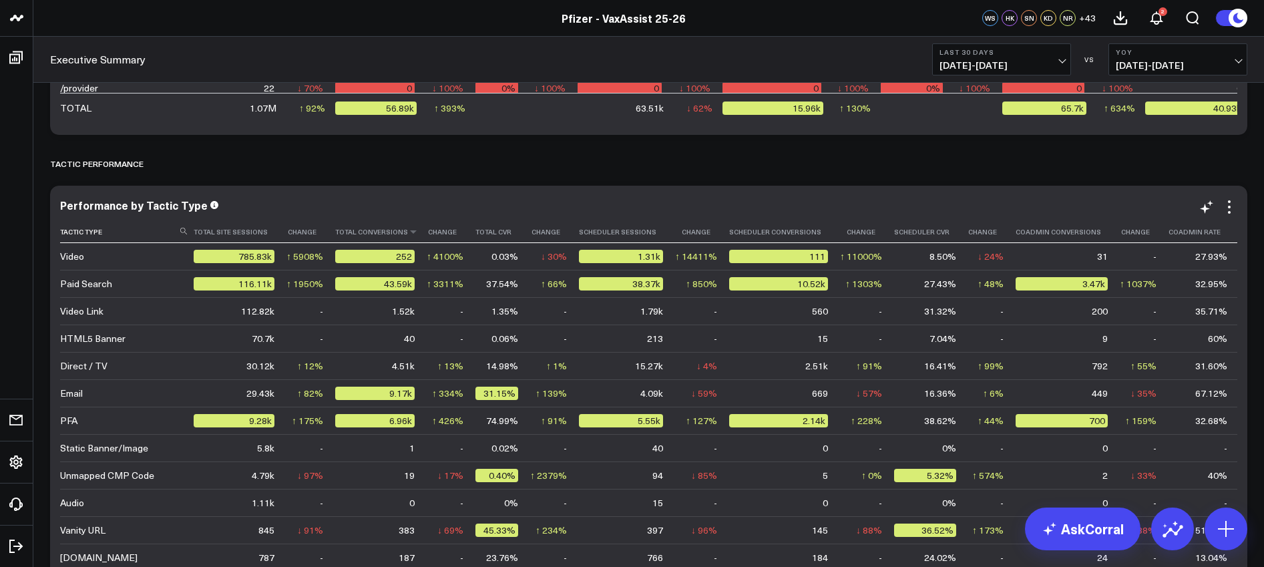
click at [386, 237] on th "Total Conversions" at bounding box center [381, 232] width 92 height 22
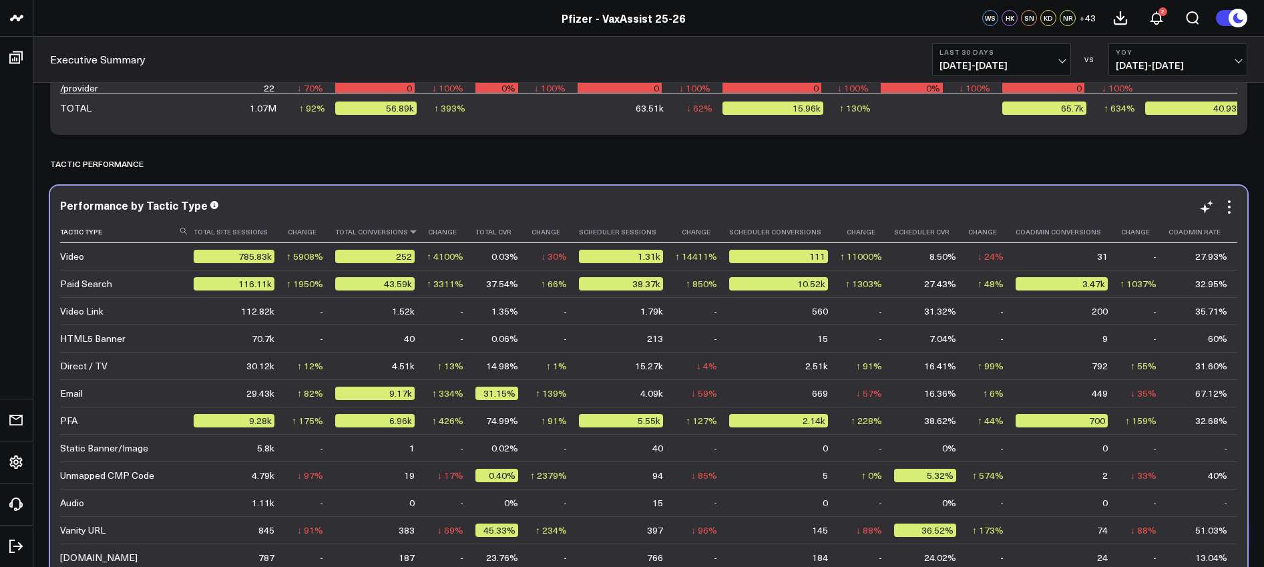
click at [408, 235] on icon at bounding box center [413, 232] width 11 height 8
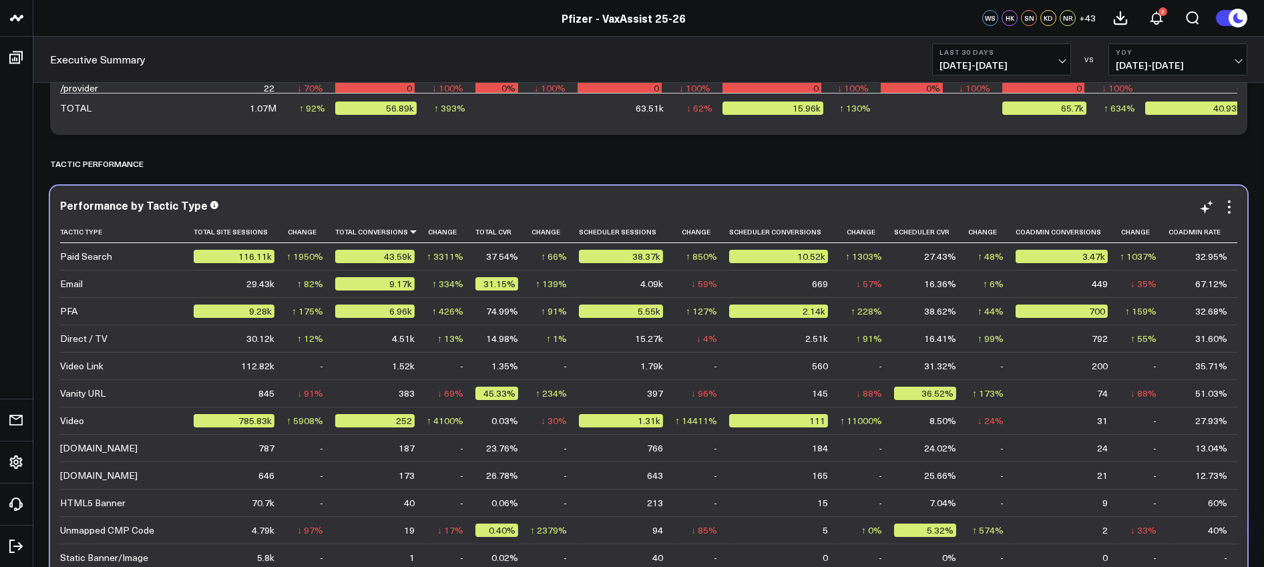
click at [363, 257] on div "43.59k" at bounding box center [374, 256] width 79 height 13
click at [369, 261] on div "43.59k" at bounding box center [374, 256] width 79 height 13
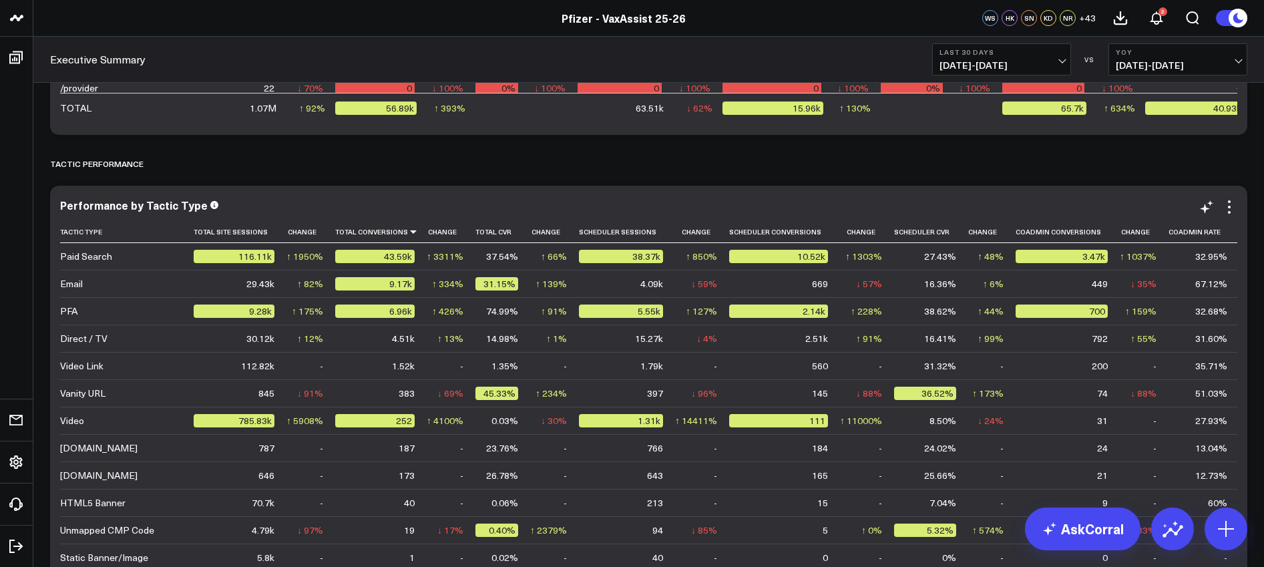
click at [787, 261] on div "10.52k" at bounding box center [778, 256] width 99 height 13
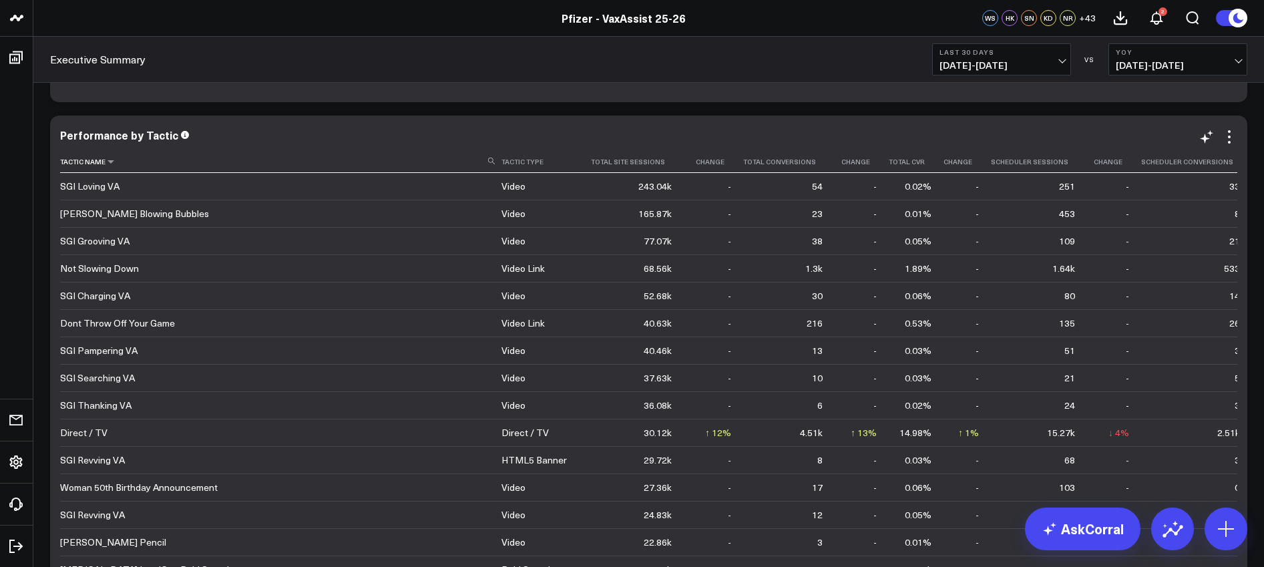
scroll to position [3350, 0]
click at [816, 168] on icon at bounding box center [821, 164] width 11 height 8
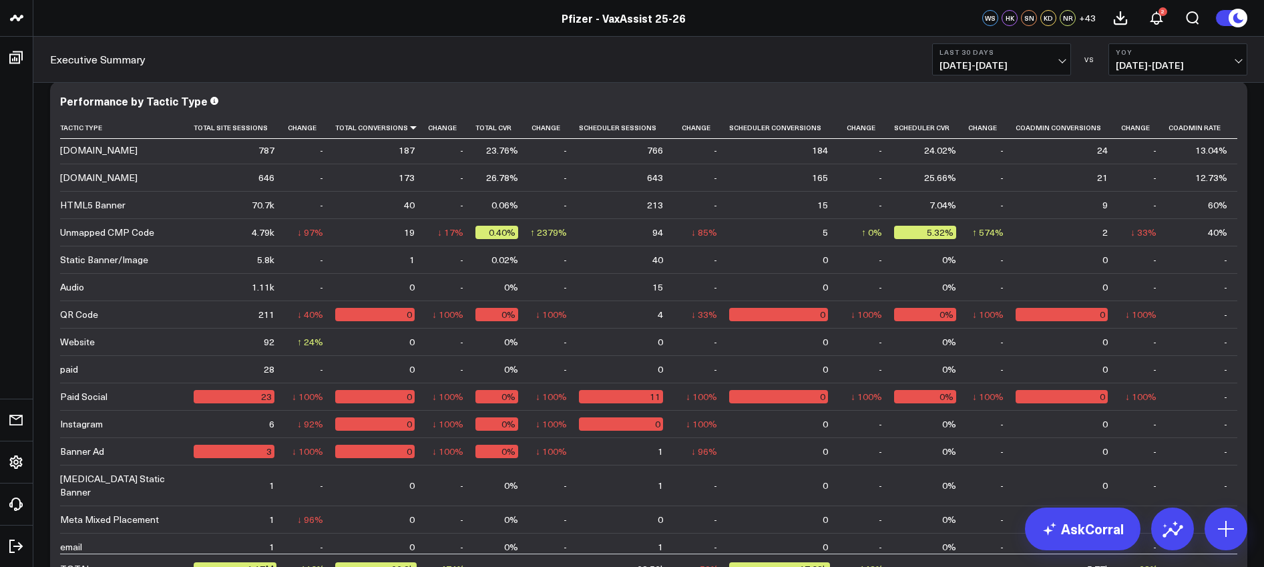
scroll to position [3390, 0]
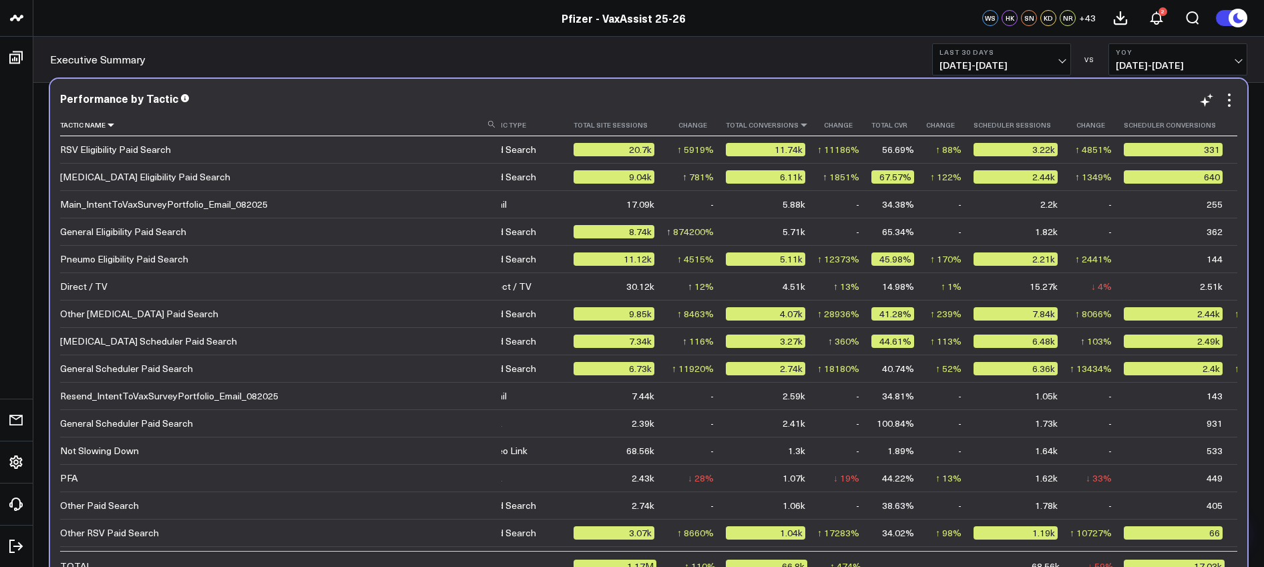
click at [114, 124] on icon at bounding box center [111, 125] width 11 height 8
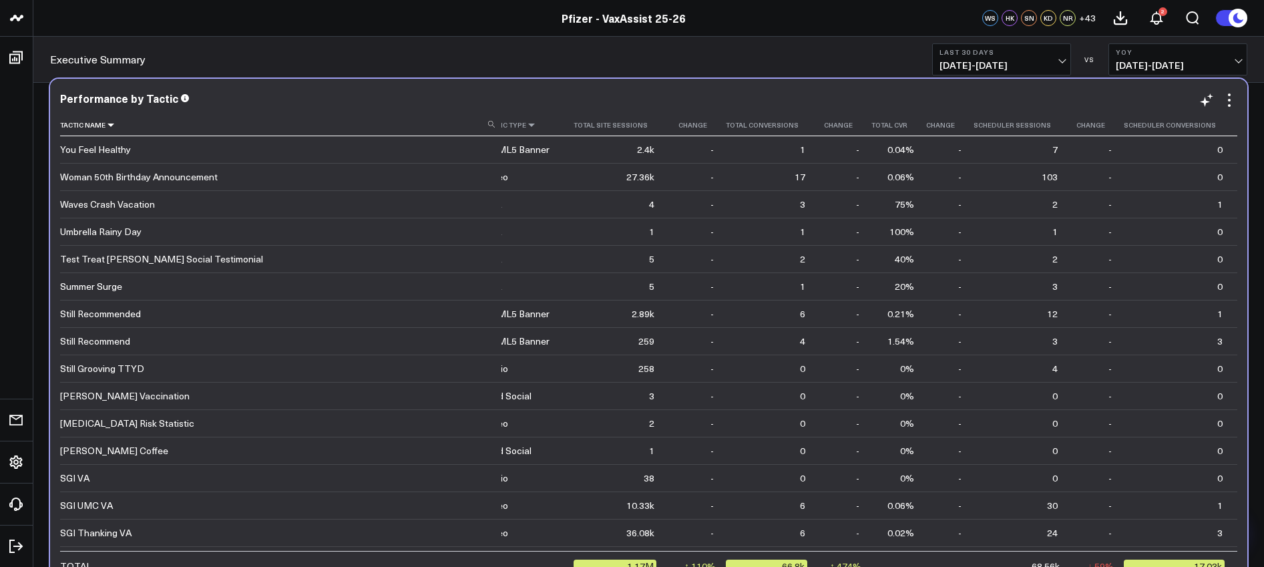
click at [526, 126] on icon at bounding box center [531, 125] width 11 height 8
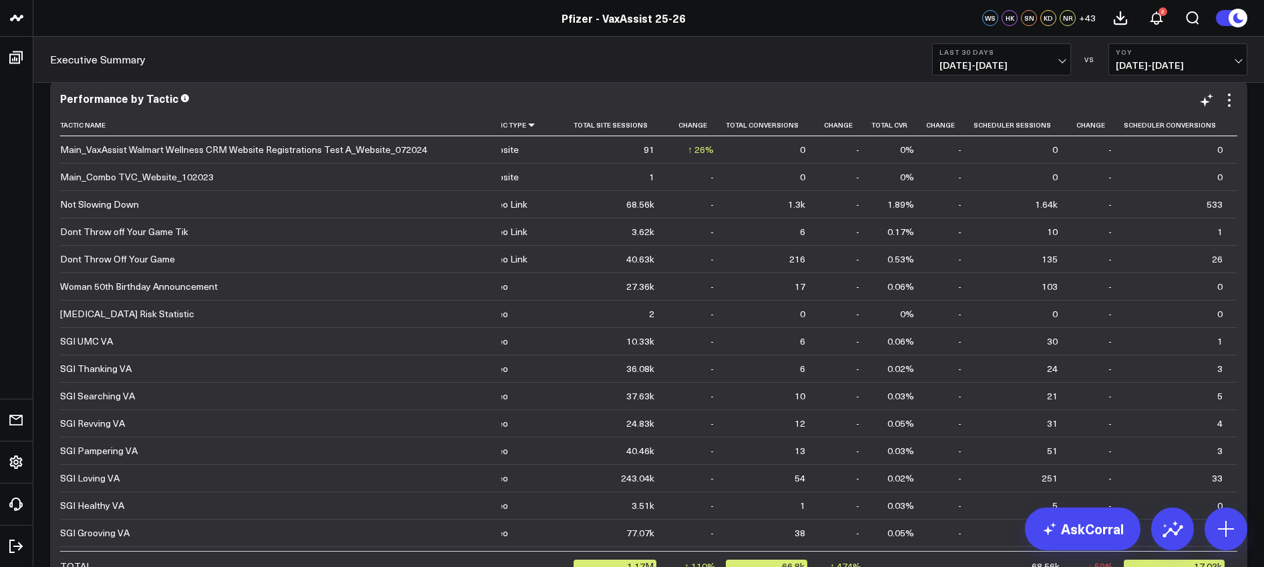
scroll to position [0, 0]
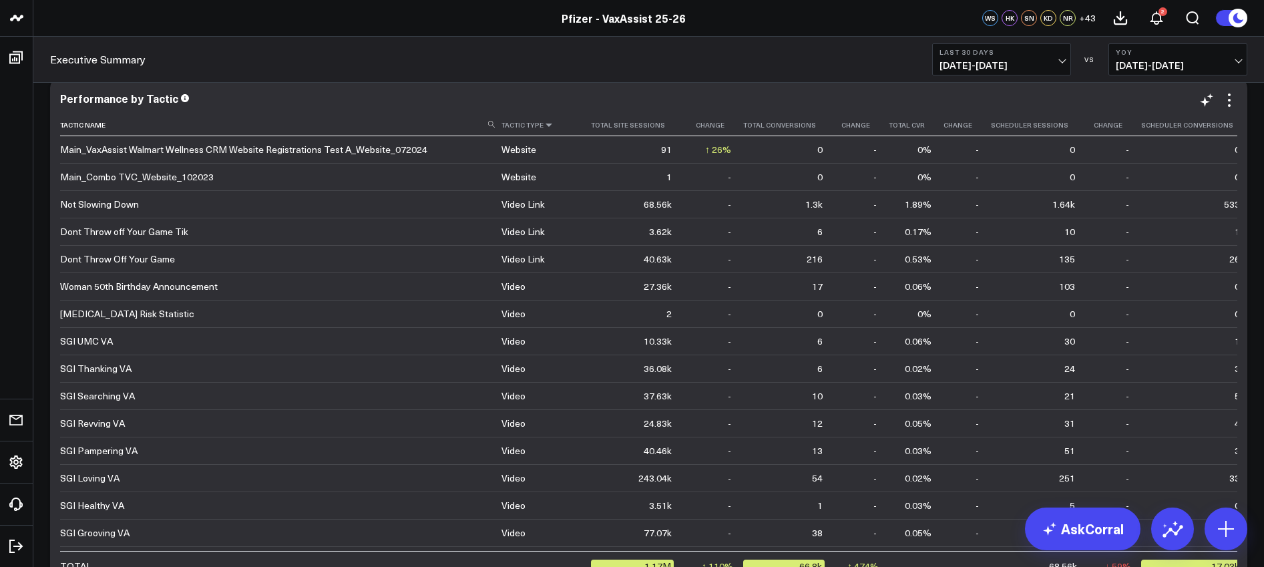
click at [544, 128] on icon at bounding box center [549, 125] width 11 height 8
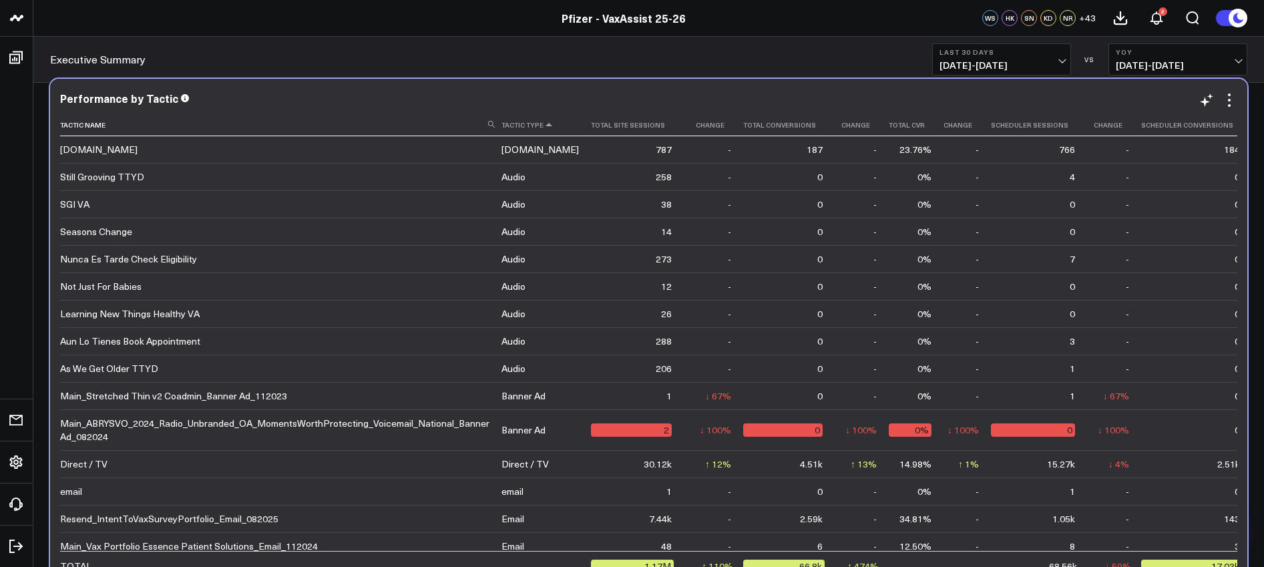
click at [544, 124] on icon at bounding box center [549, 125] width 11 height 8
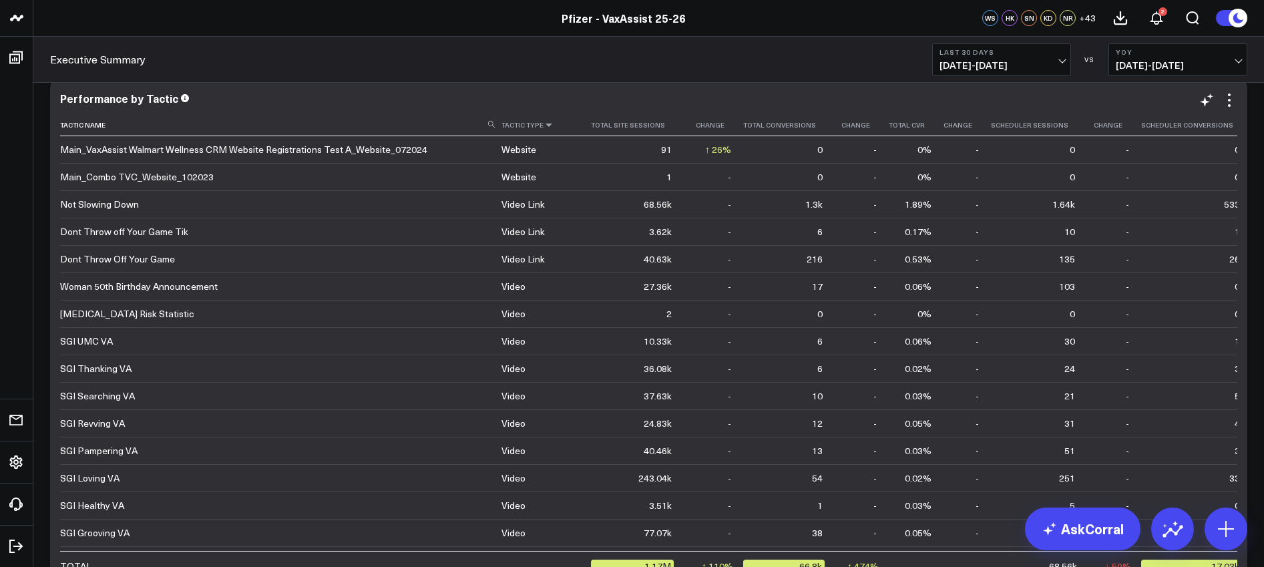
click at [544, 124] on icon at bounding box center [549, 125] width 11 height 8
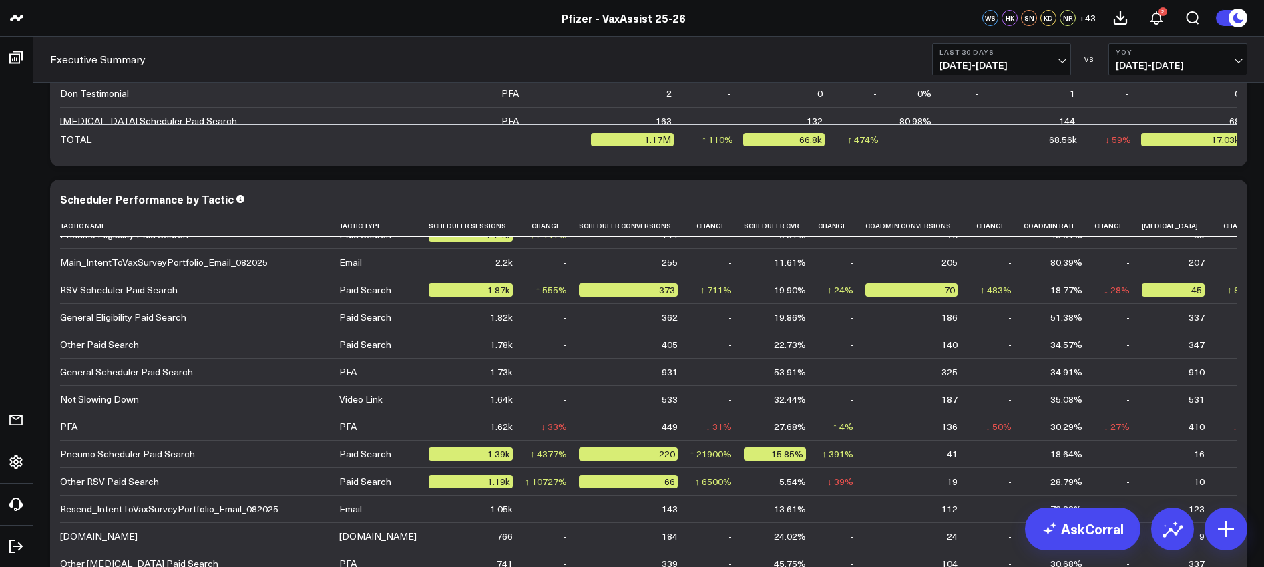
scroll to position [4030, 0]
